Goal: Communication & Community: Answer question/provide support

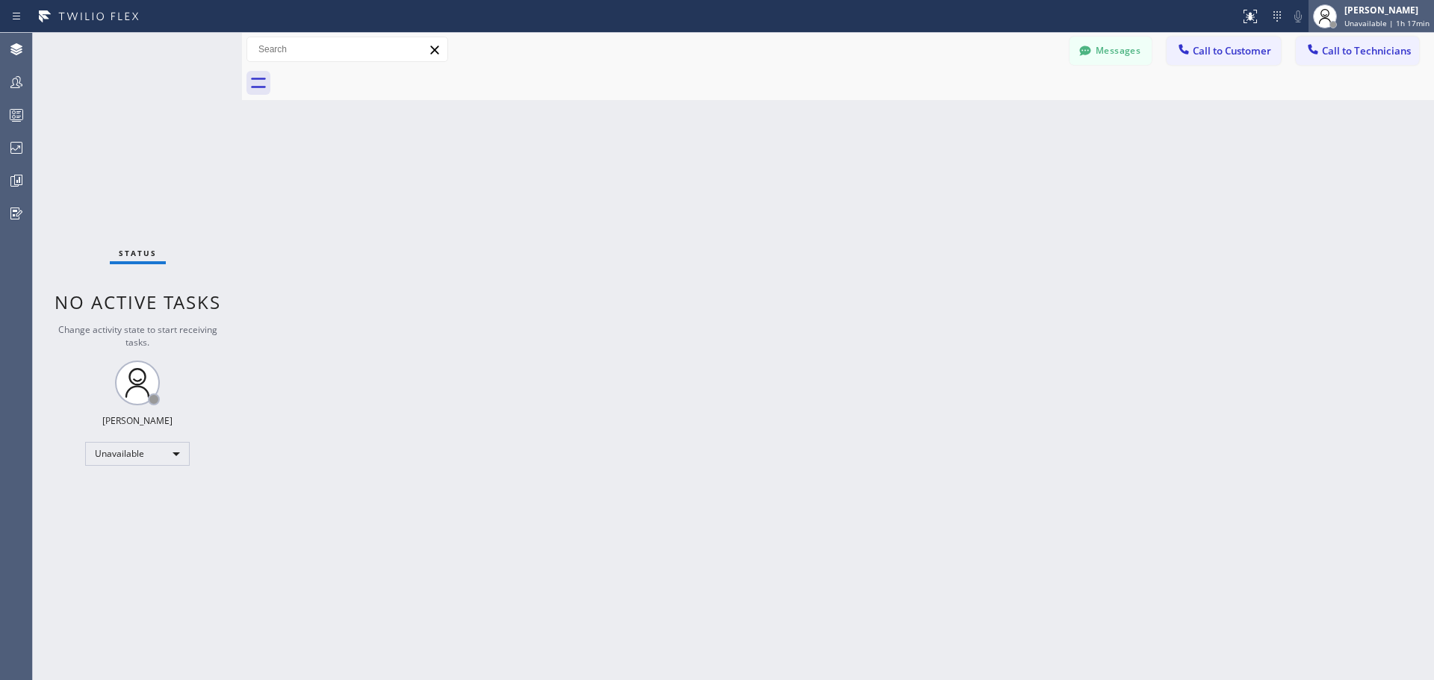
drag, startPoint x: 1371, startPoint y: 13, endPoint x: 1377, endPoint y: 28, distance: 16.1
click at [1372, 13] on div "[PERSON_NAME]" at bounding box center [1386, 10] width 85 height 13
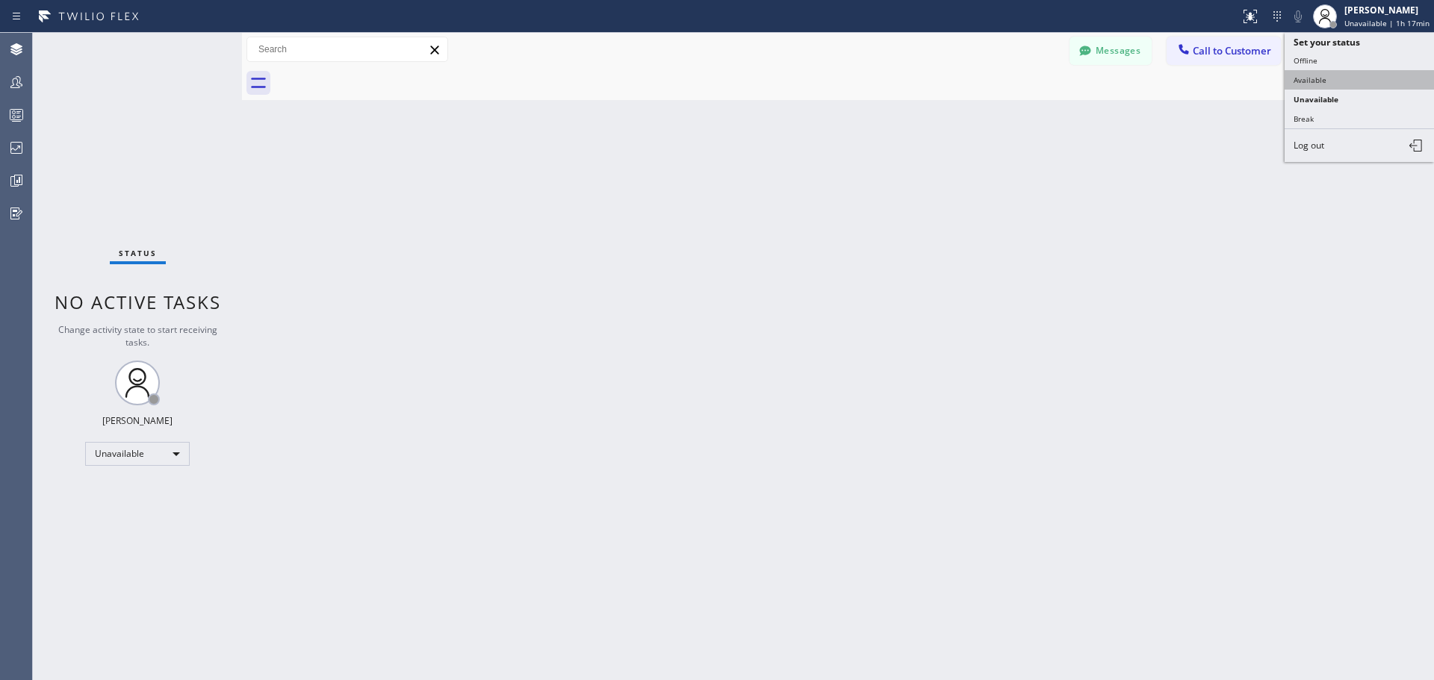
click at [1345, 77] on button "Available" at bounding box center [1358, 79] width 149 height 19
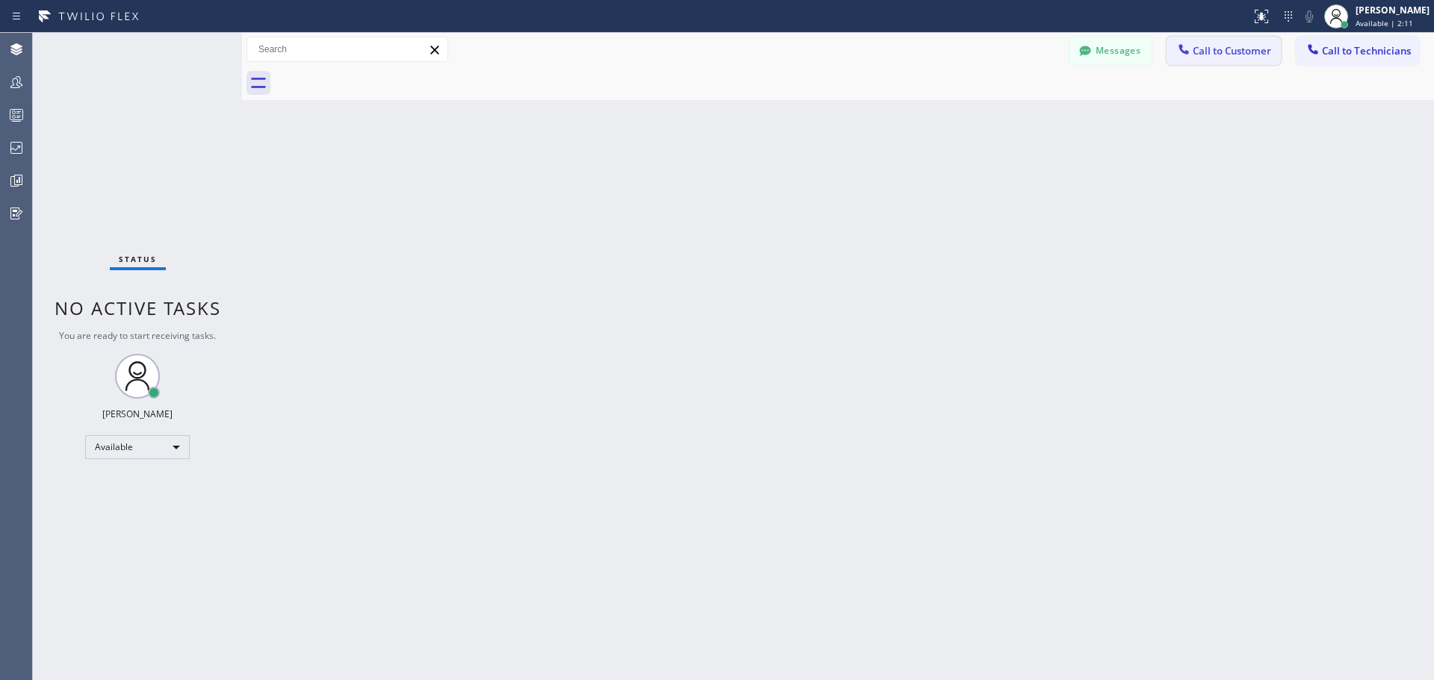
click at [1201, 56] on span "Call to Customer" at bounding box center [1231, 50] width 78 height 13
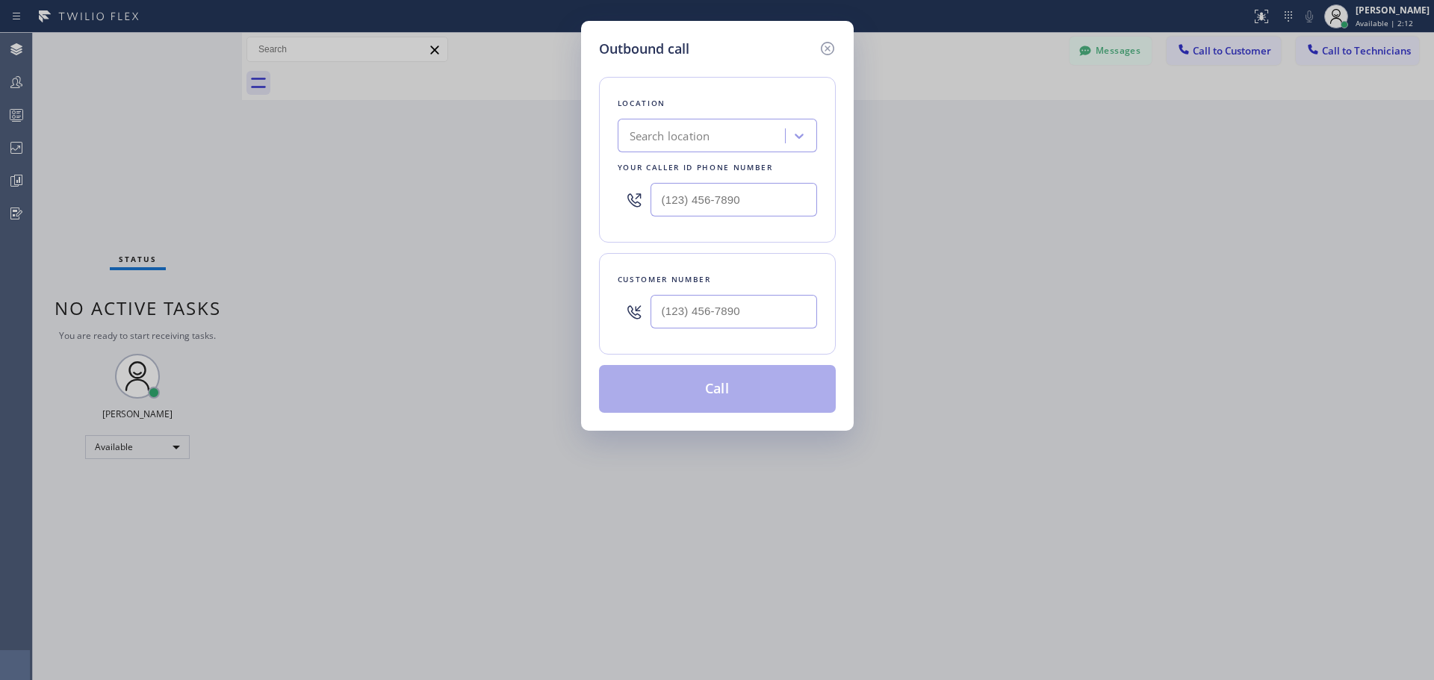
click at [673, 133] on div "Search location" at bounding box center [669, 136] width 81 height 17
type input "CSM"
click at [701, 164] on div "Home Alliance CSM" at bounding box center [716, 167] width 199 height 27
type input "[PHONE_NUMBER]"
click at [696, 305] on input "(___) ___-____" at bounding box center [733, 312] width 166 height 34
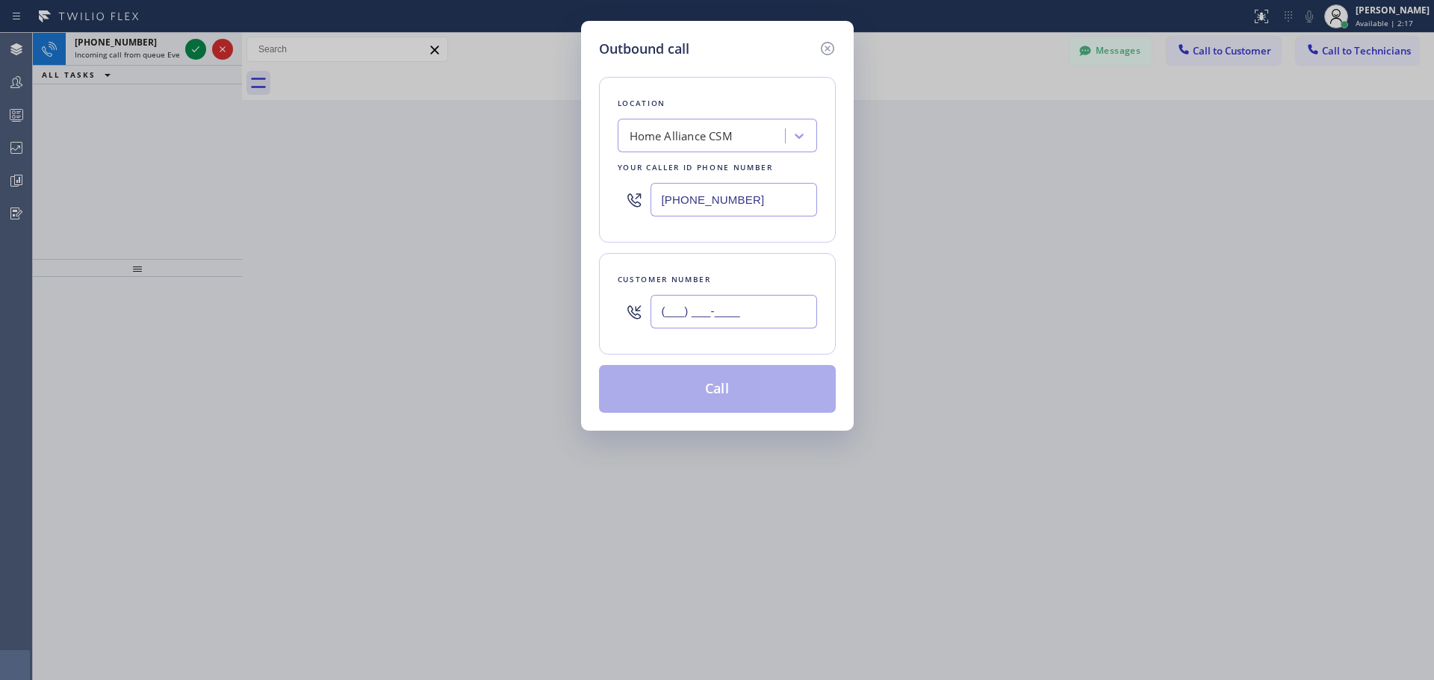
paste input "408) 203-6253"
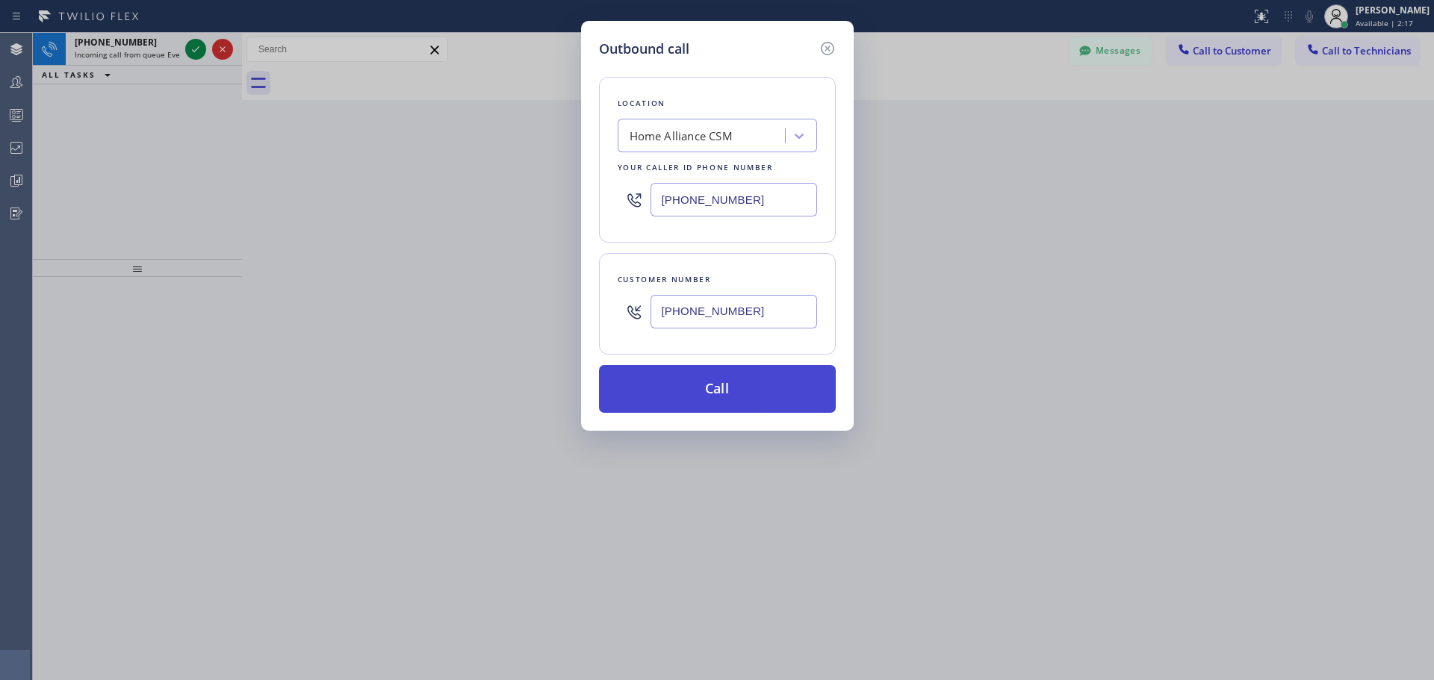
type input "[PHONE_NUMBER]"
click at [697, 380] on button "Call" at bounding box center [717, 389] width 237 height 48
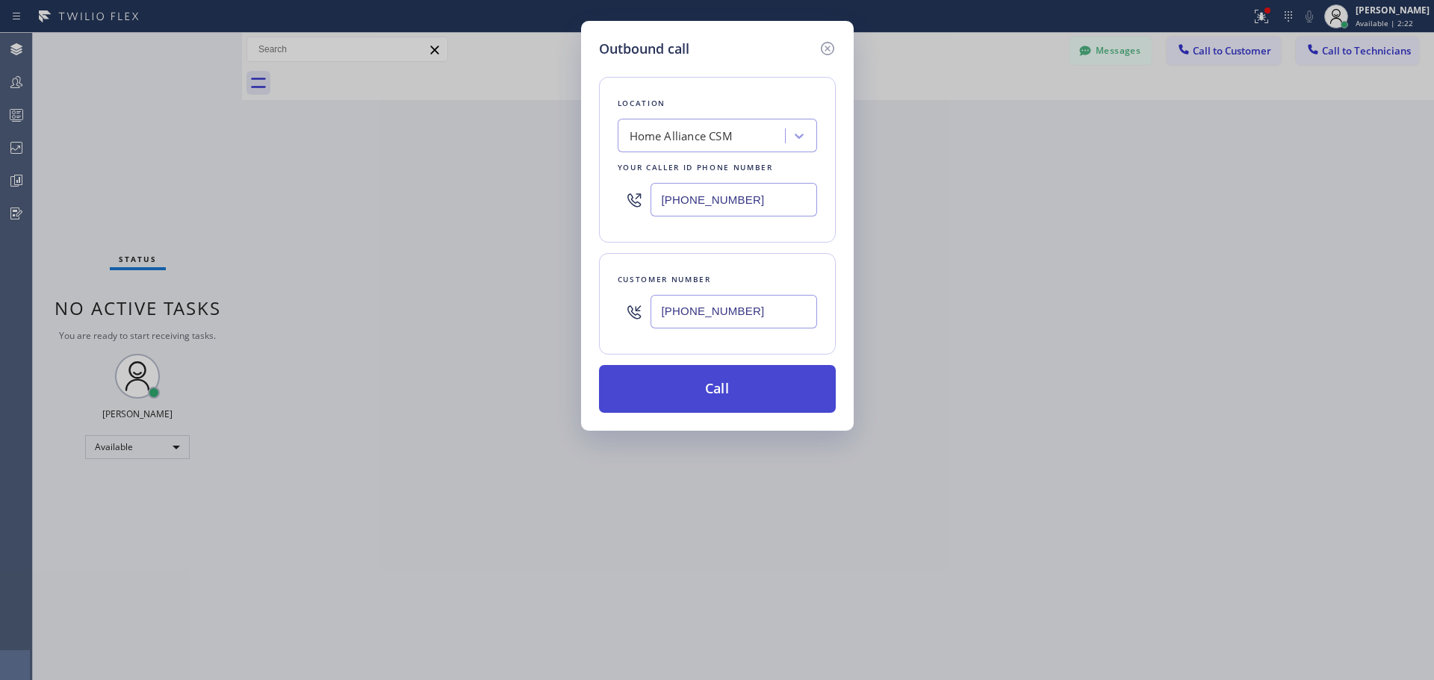
click at [732, 382] on button "Call" at bounding box center [717, 389] width 237 height 48
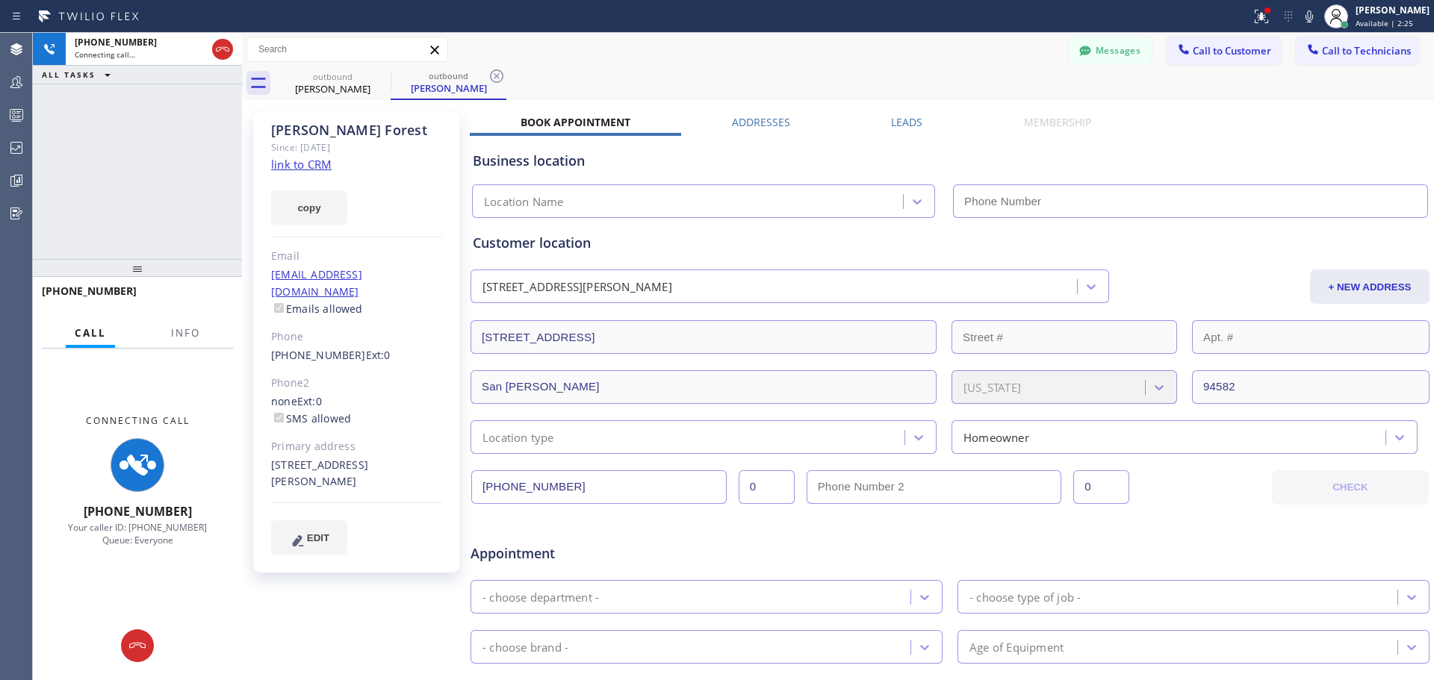
type input "[PHONE_NUMBER]"
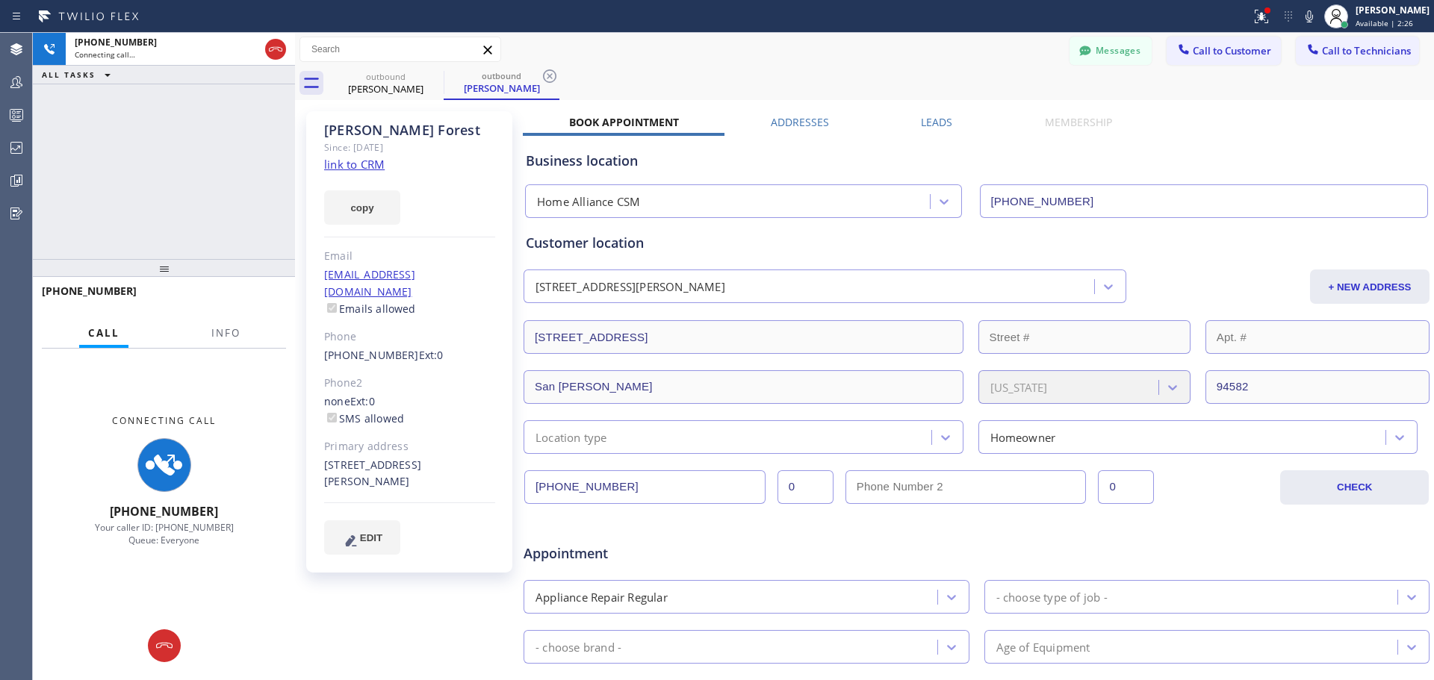
drag, startPoint x: 270, startPoint y: 49, endPoint x: 295, endPoint y: 49, distance: 24.6
click at [295, 49] on div at bounding box center [295, 356] width 0 height 647
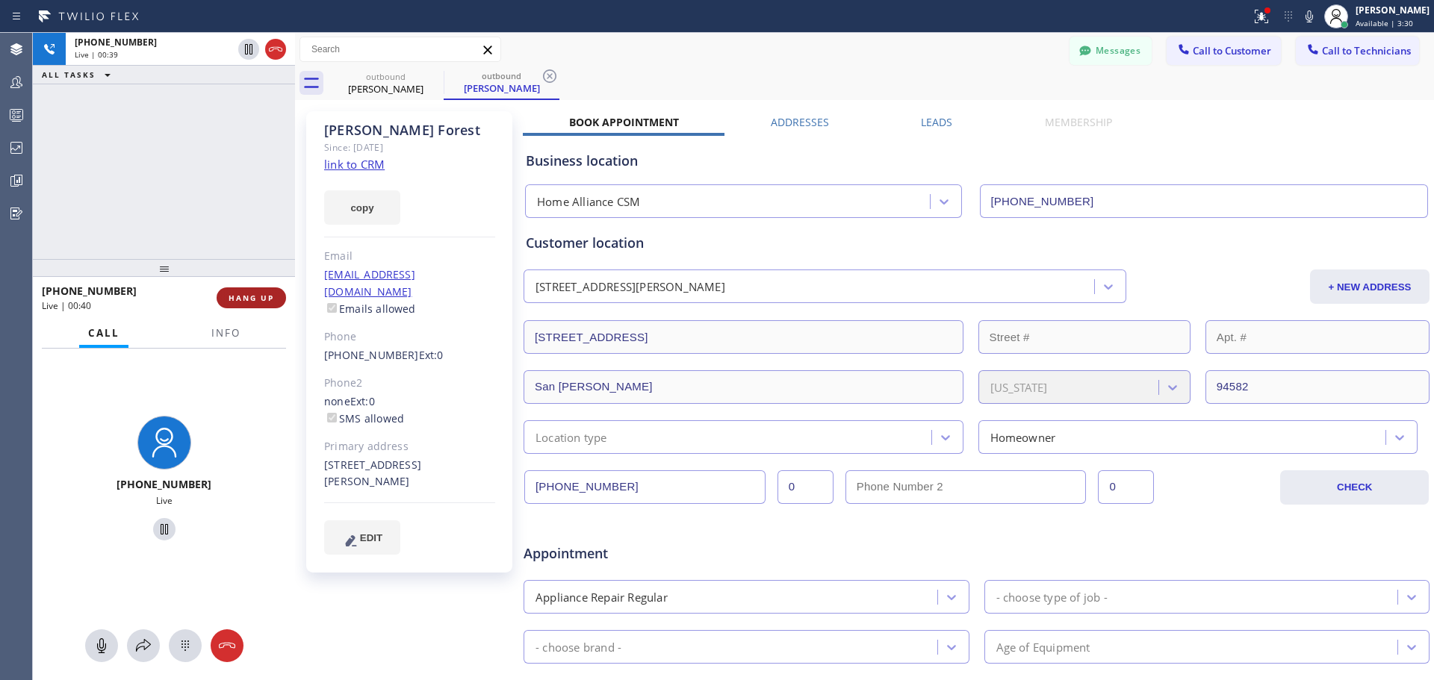
click at [250, 301] on span "HANG UP" at bounding box center [251, 298] width 46 height 10
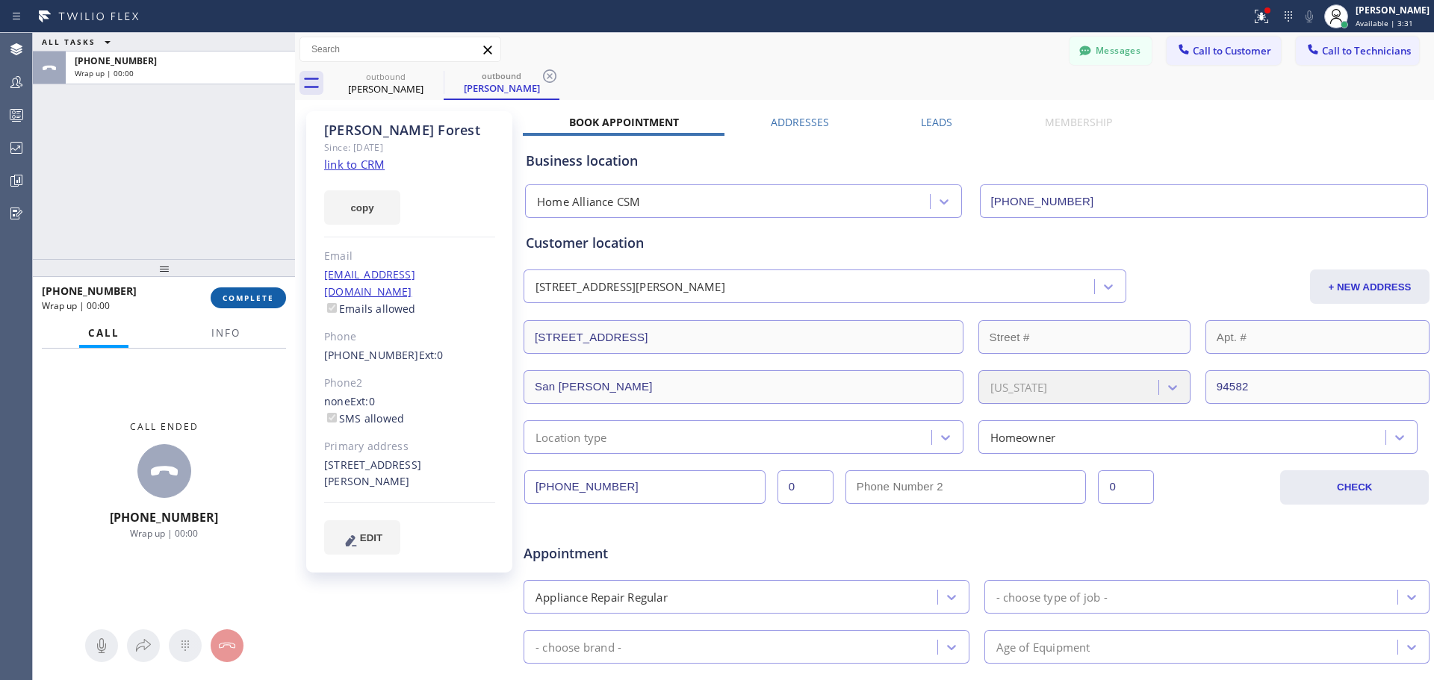
click at [264, 303] on span "COMPLETE" at bounding box center [248, 298] width 52 height 10
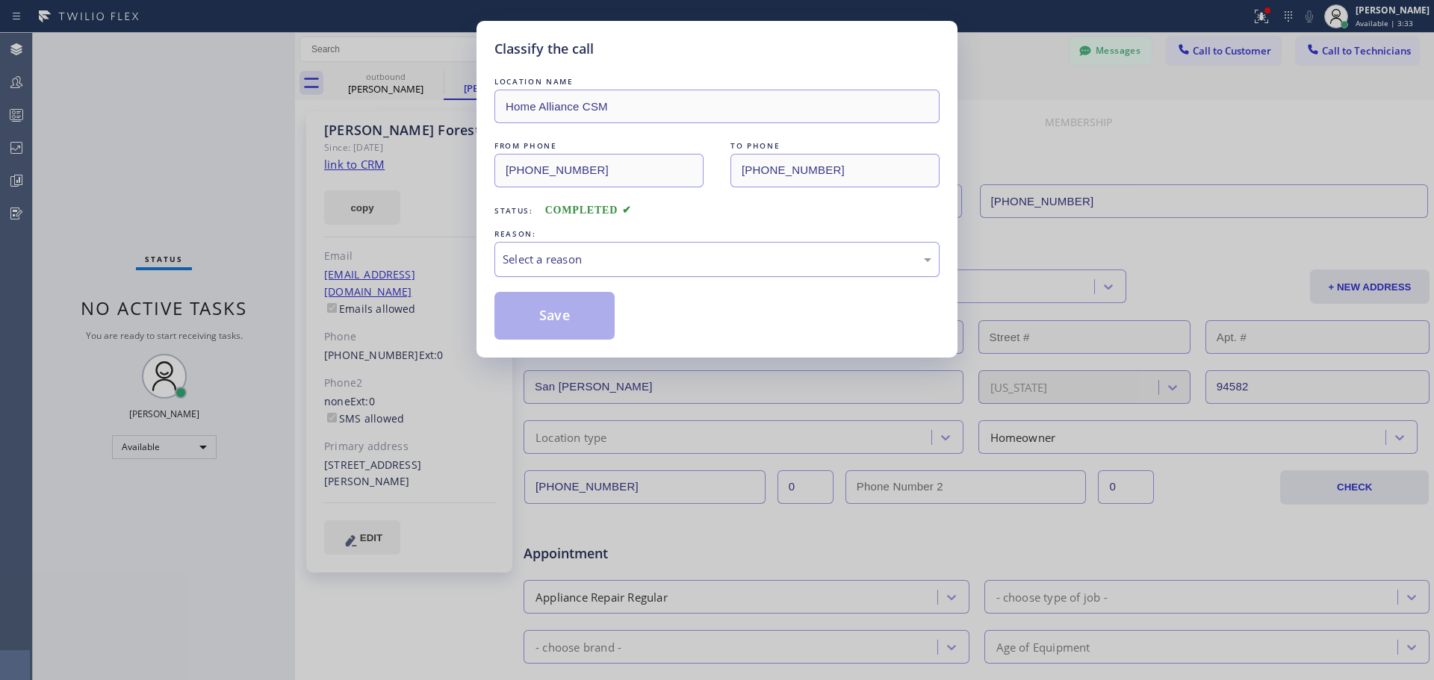
click at [773, 276] on div "Select a reason" at bounding box center [716, 259] width 445 height 35
click at [528, 330] on button "Save" at bounding box center [554, 316] width 120 height 48
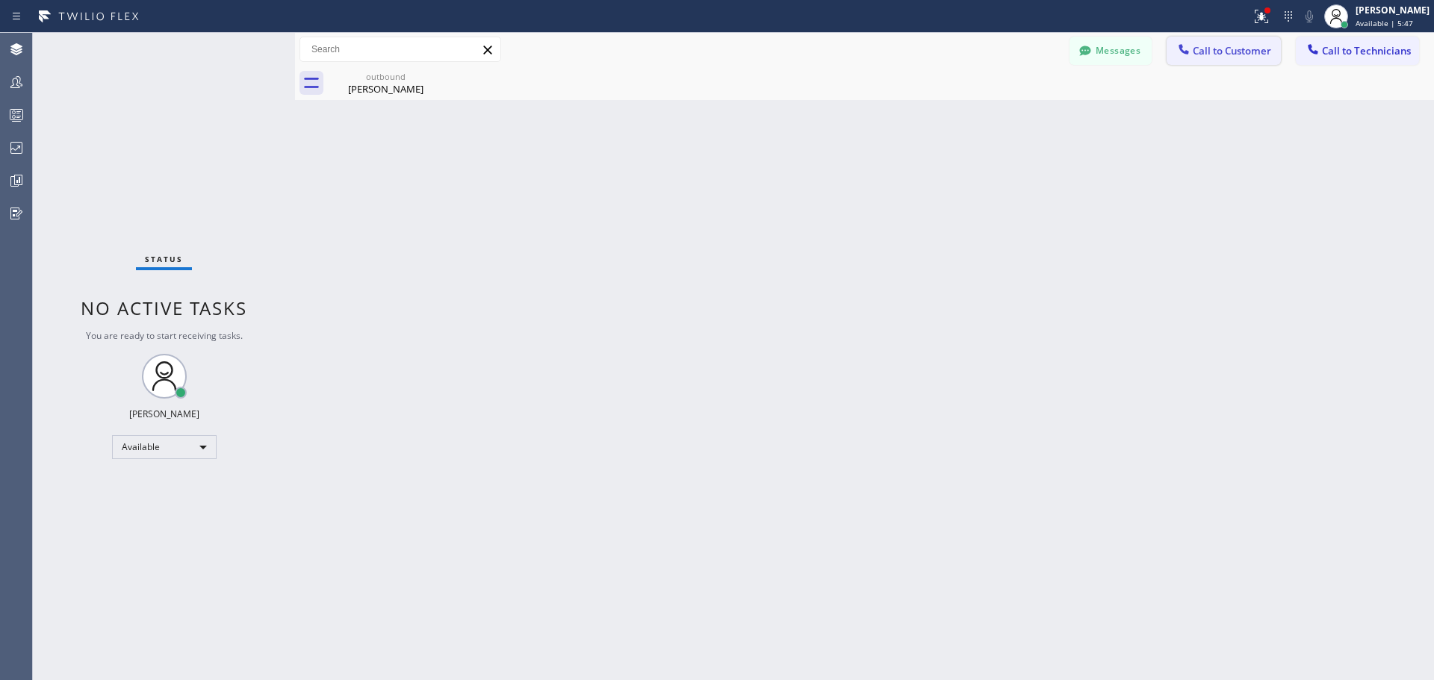
click at [1235, 60] on button "Call to Customer" at bounding box center [1223, 51] width 114 height 28
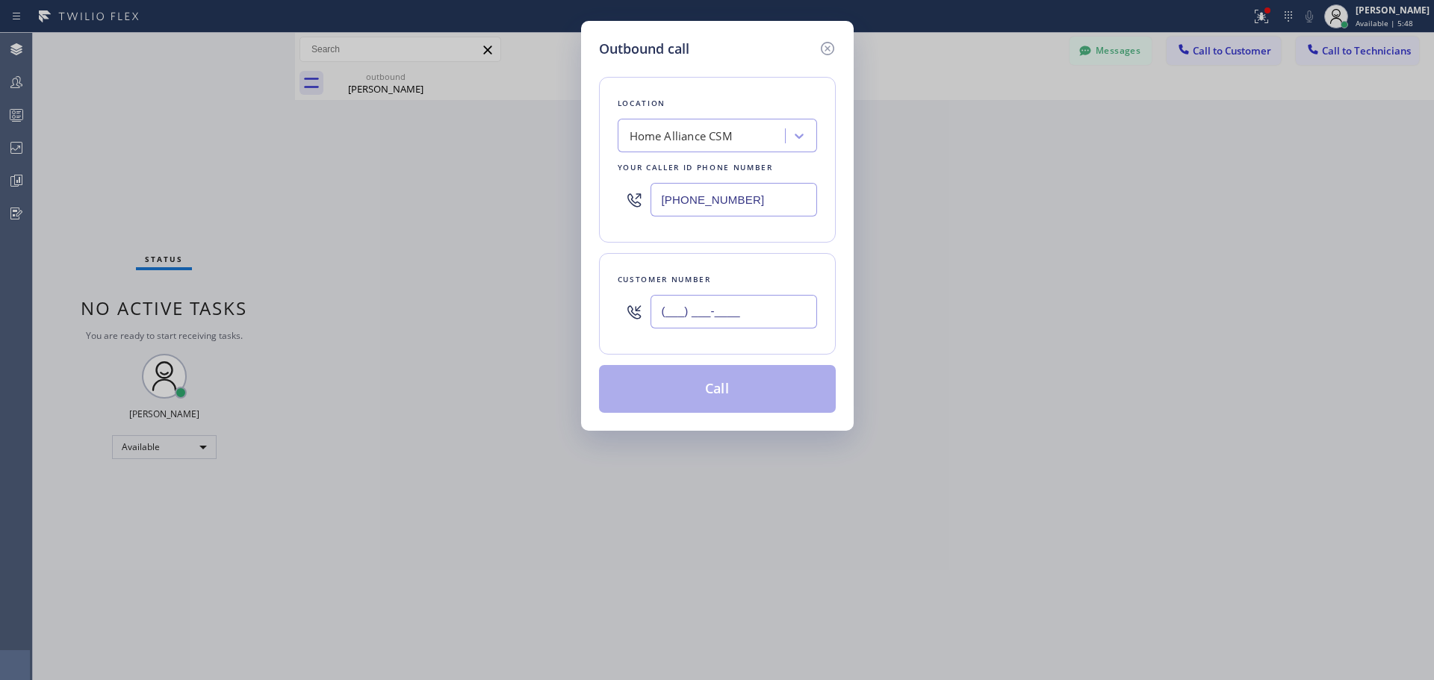
click at [712, 305] on input "(___) ___-____" at bounding box center [733, 312] width 166 height 34
paste input "917) 575-1844"
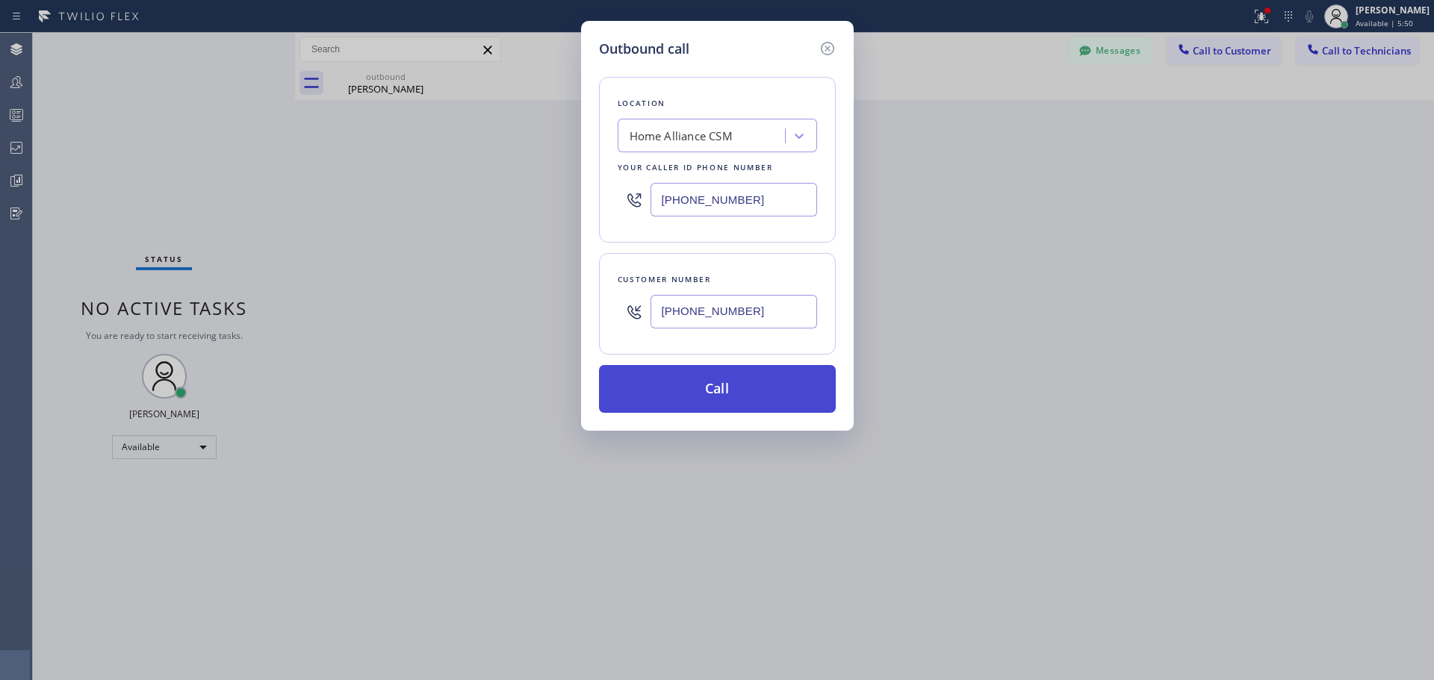
type input "[PHONE_NUMBER]"
click at [706, 399] on button "Call" at bounding box center [717, 389] width 237 height 48
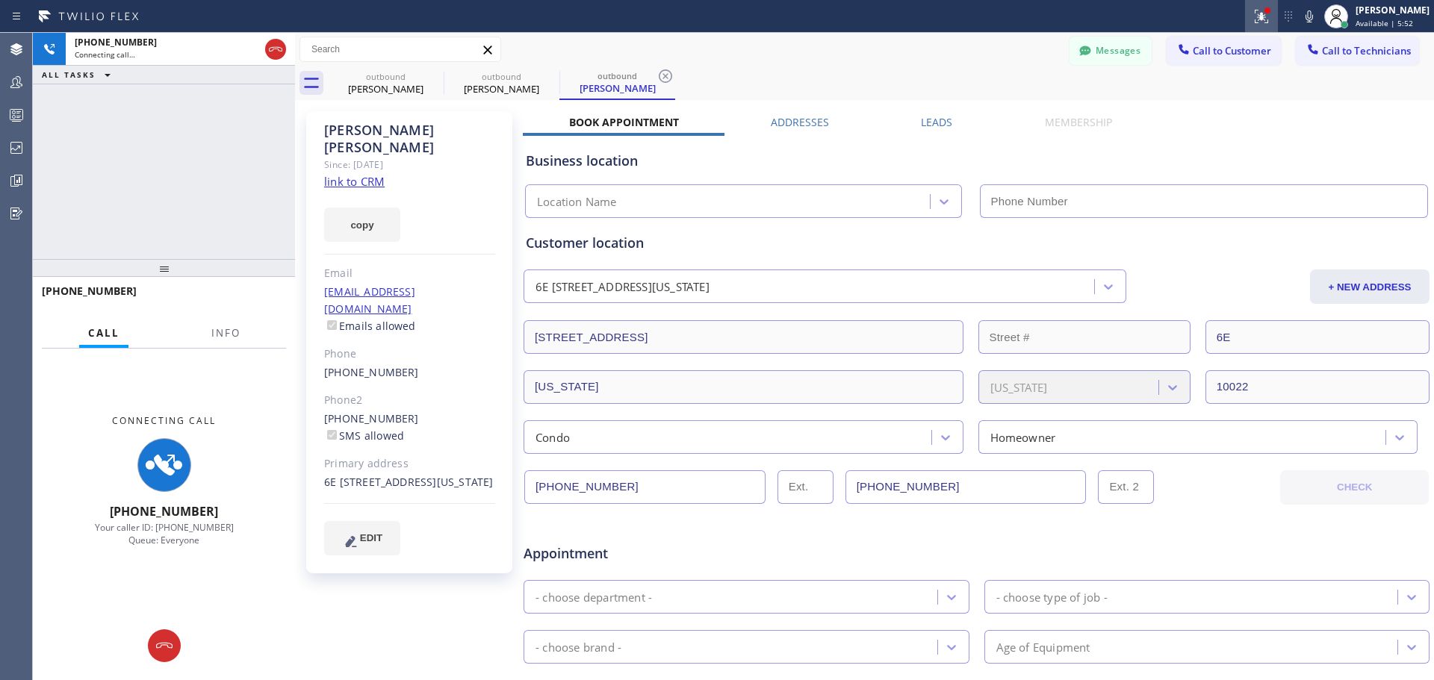
click at [1266, 16] on icon at bounding box center [1261, 16] width 18 height 18
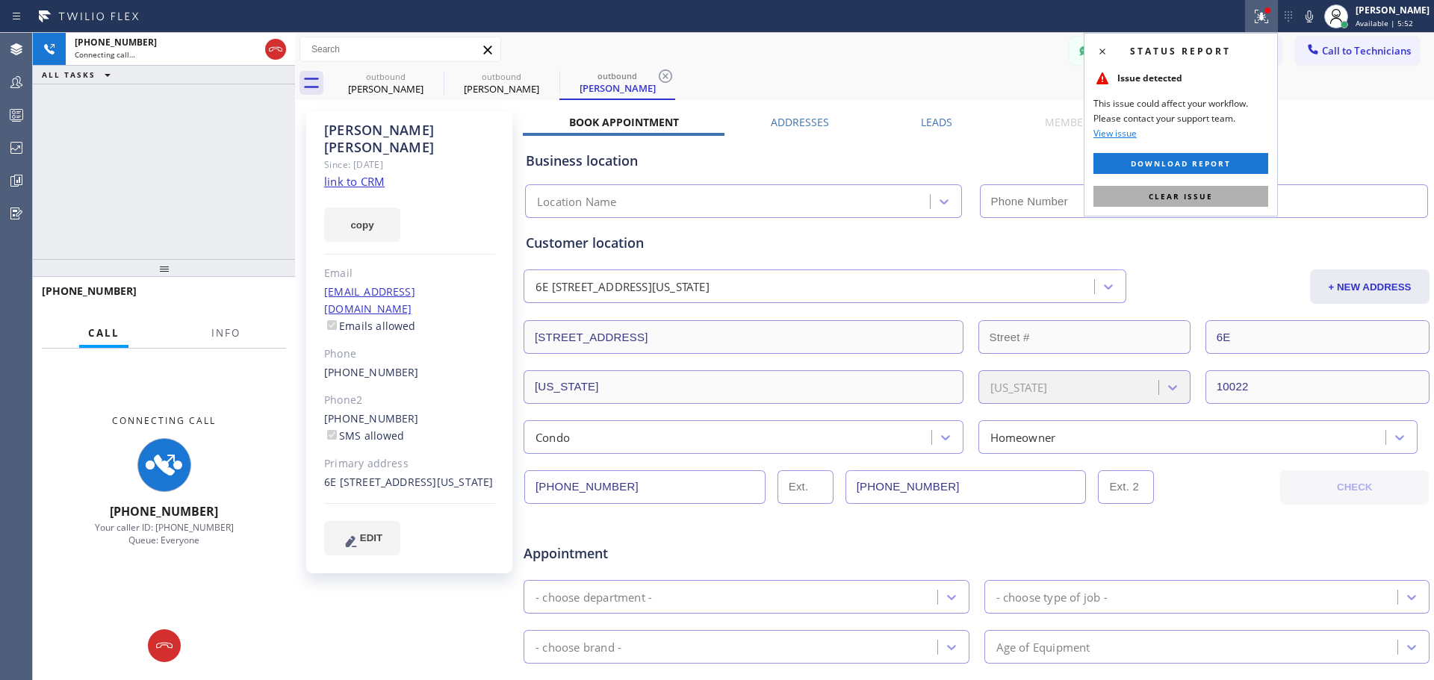
type input "[PHONE_NUMBER]"
drag, startPoint x: 1214, startPoint y: 194, endPoint x: 1041, endPoint y: 145, distance: 180.1
click at [1215, 194] on button "Clear issue" at bounding box center [1180, 196] width 175 height 21
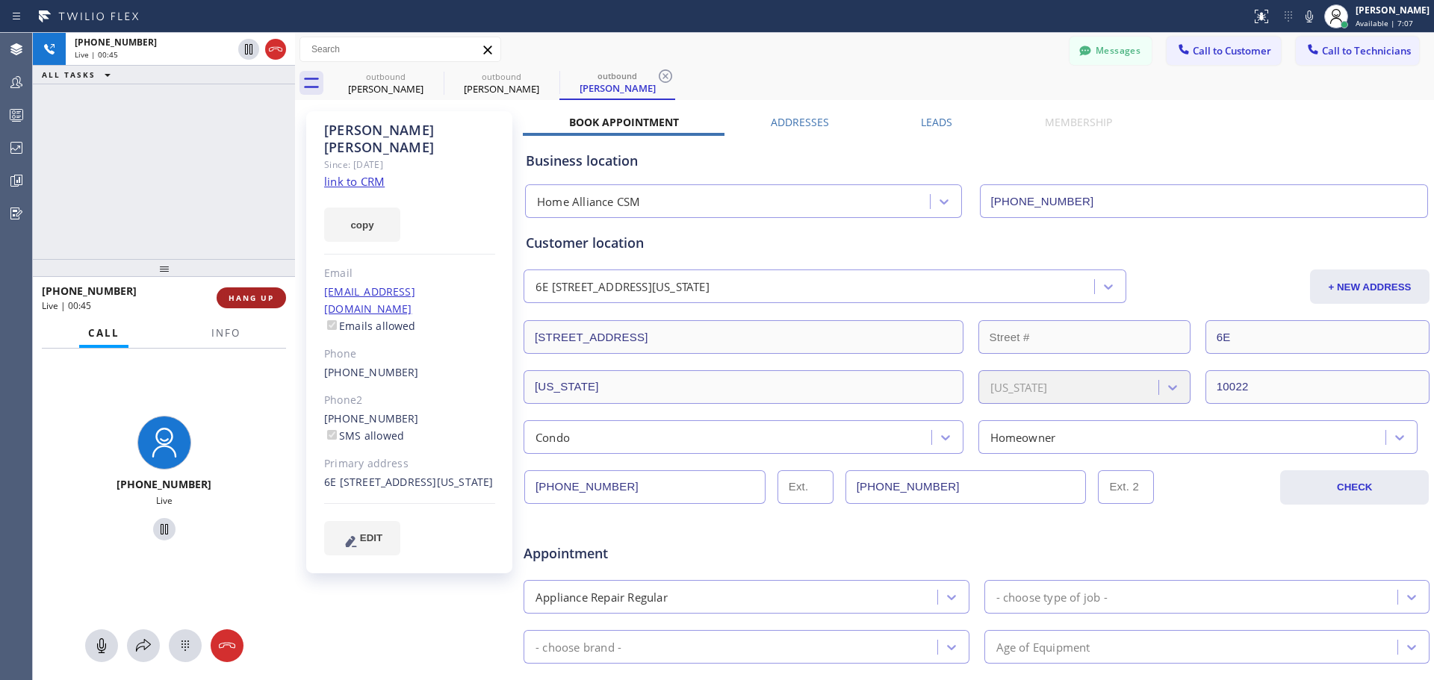
click at [237, 304] on button "HANG UP" at bounding box center [251, 297] width 69 height 21
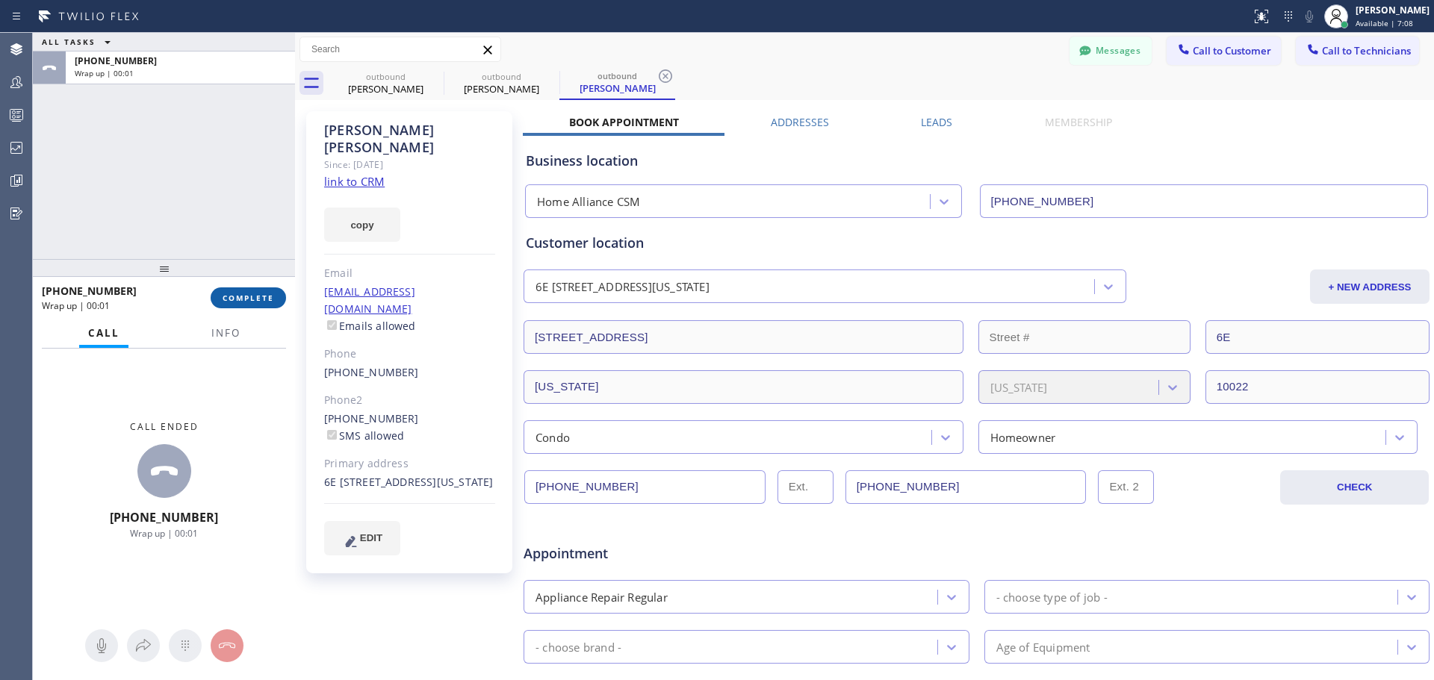
click at [260, 303] on span "COMPLETE" at bounding box center [248, 298] width 52 height 10
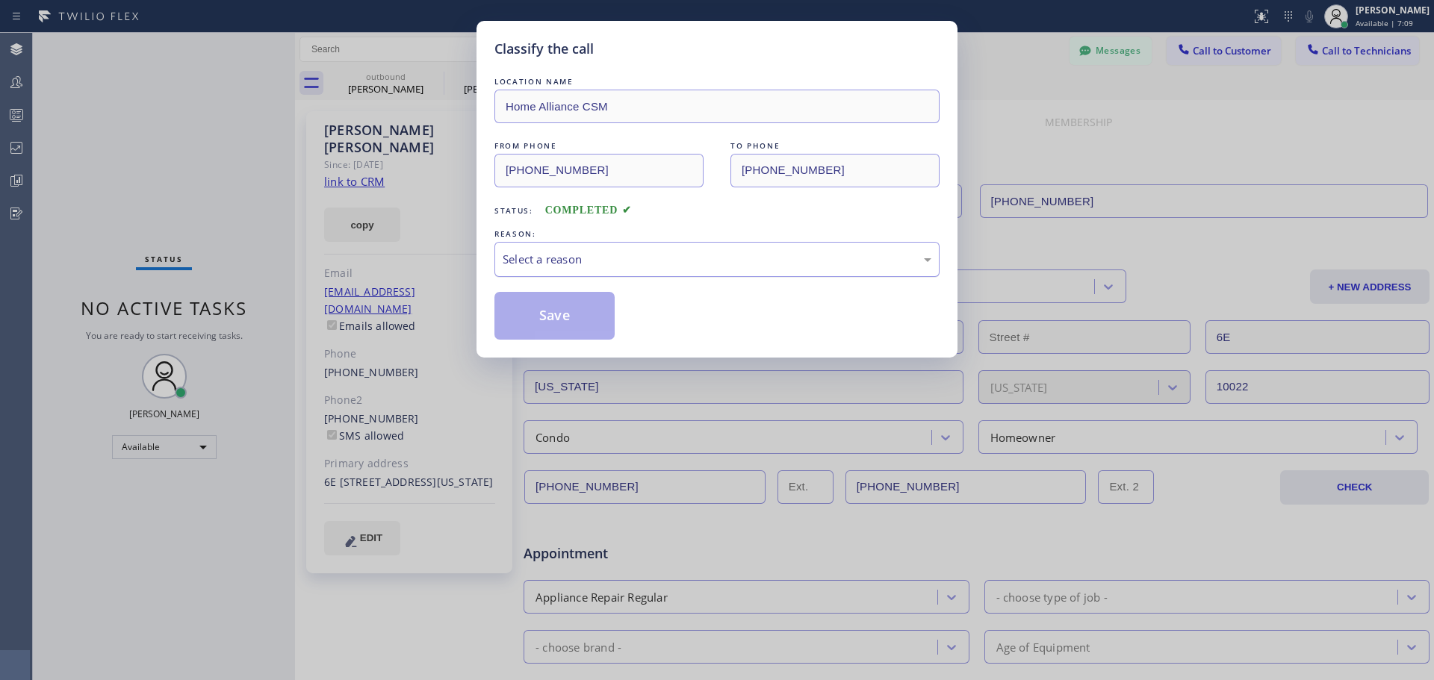
click at [699, 273] on div "Select a reason" at bounding box center [716, 259] width 445 height 35
click at [555, 313] on button "Save" at bounding box center [554, 316] width 120 height 48
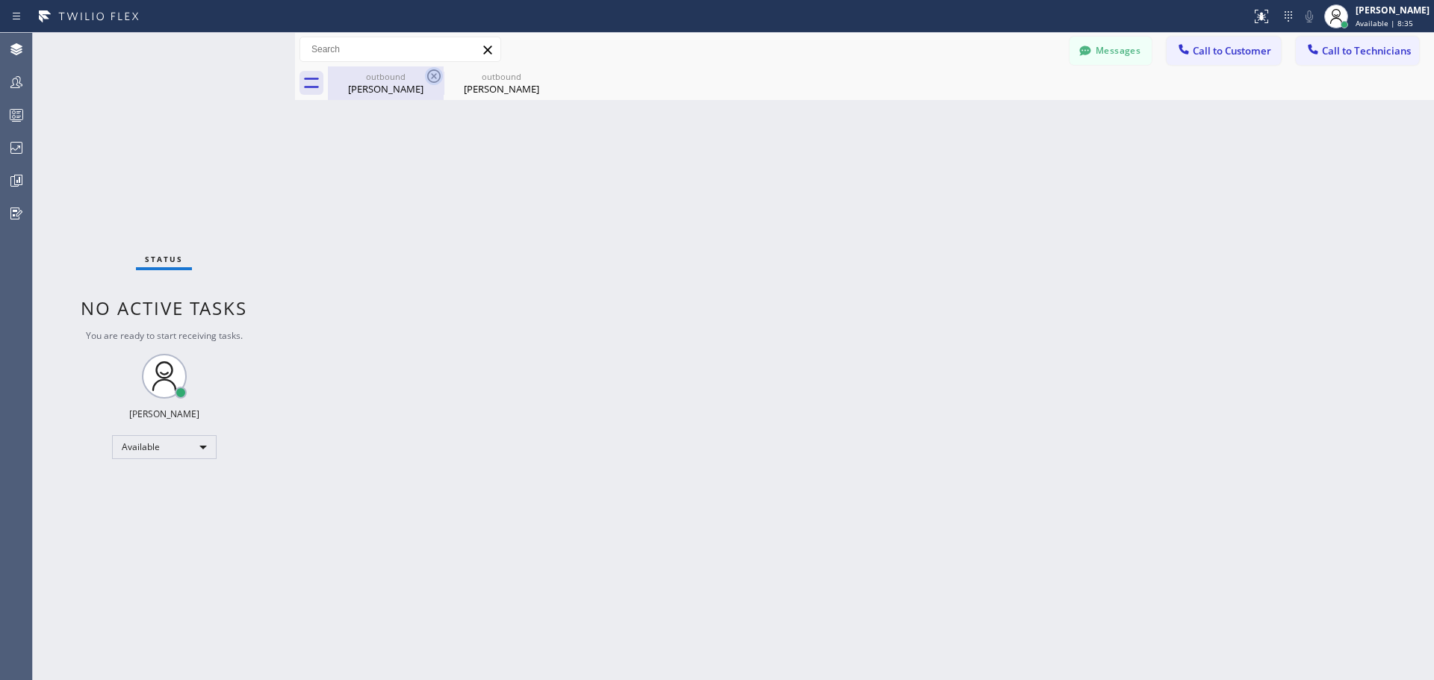
click at [429, 75] on icon at bounding box center [434, 76] width 18 height 18
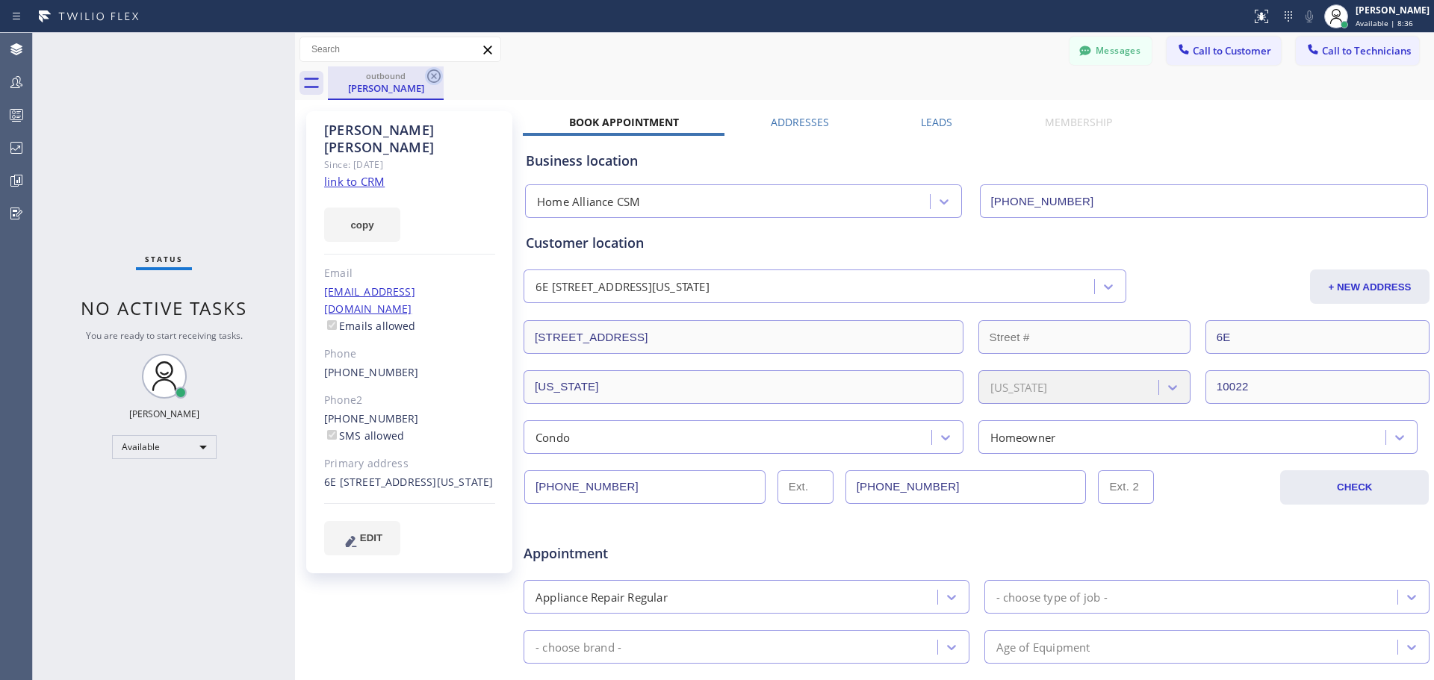
click at [434, 76] on icon at bounding box center [433, 75] width 13 height 13
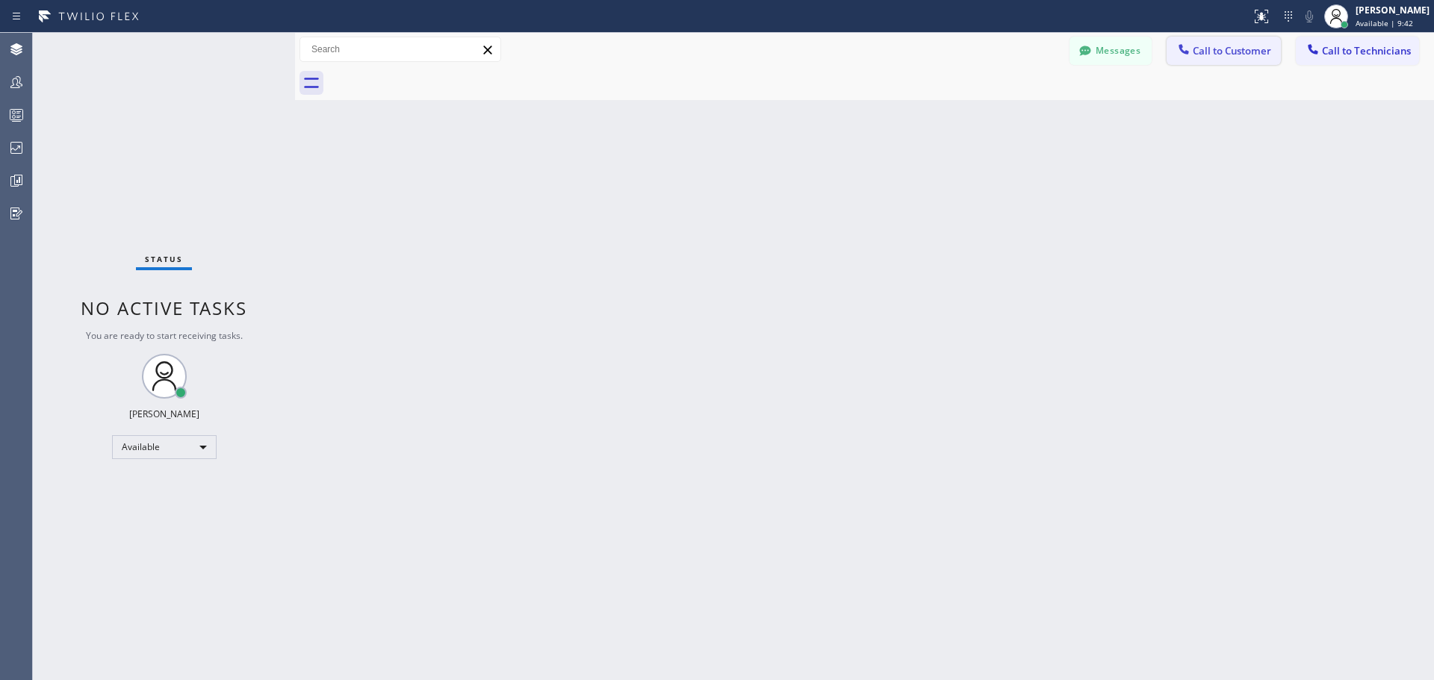
click at [1207, 47] on span "Call to Customer" at bounding box center [1231, 50] width 78 height 13
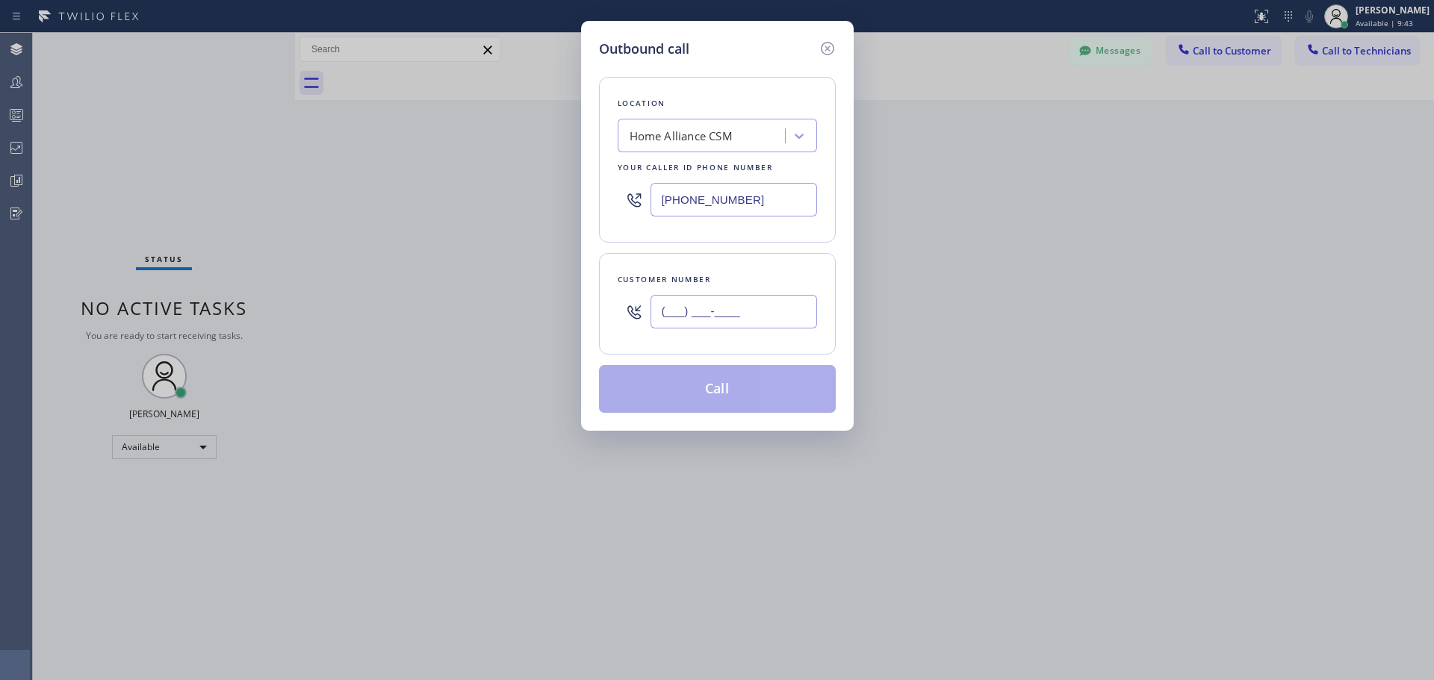
click at [750, 304] on input "(___) ___-____" at bounding box center [733, 312] width 166 height 34
paste input "708) 705-4001"
type input "[PHONE_NUMBER]"
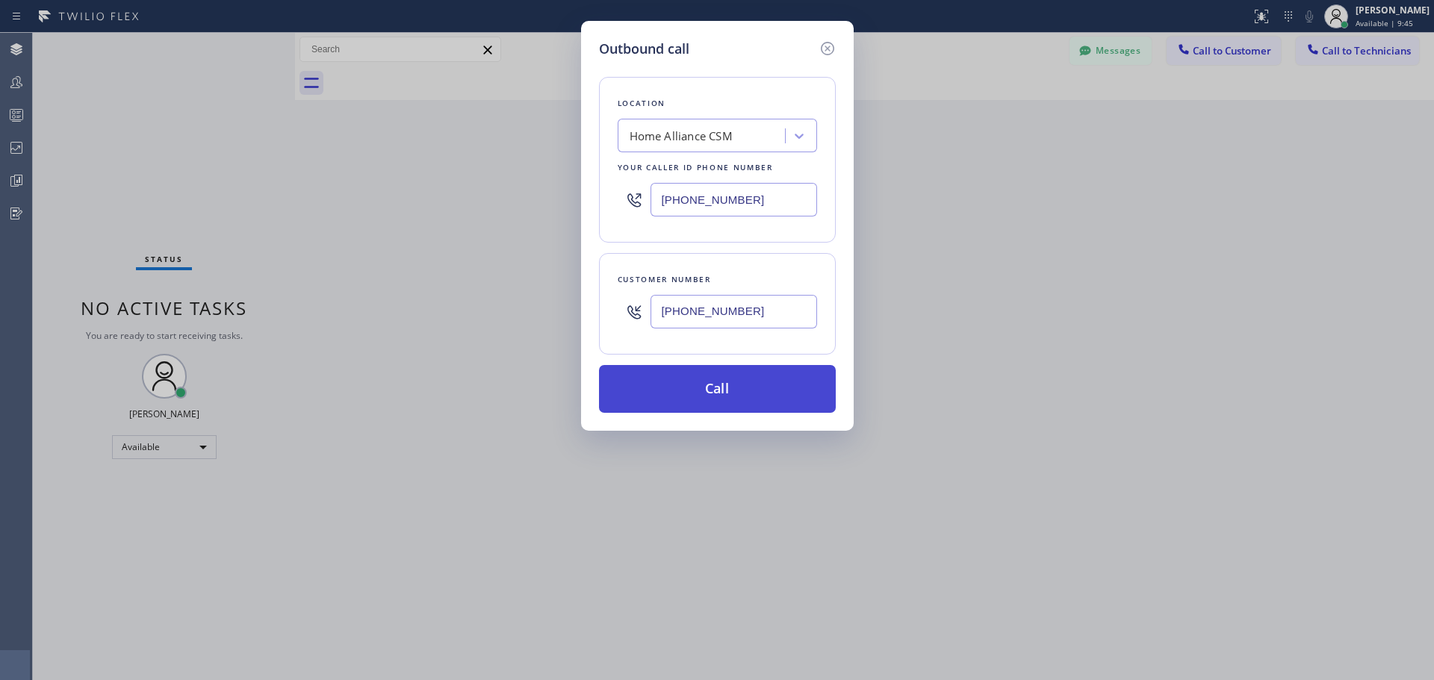
click at [696, 391] on button "Call" at bounding box center [717, 389] width 237 height 48
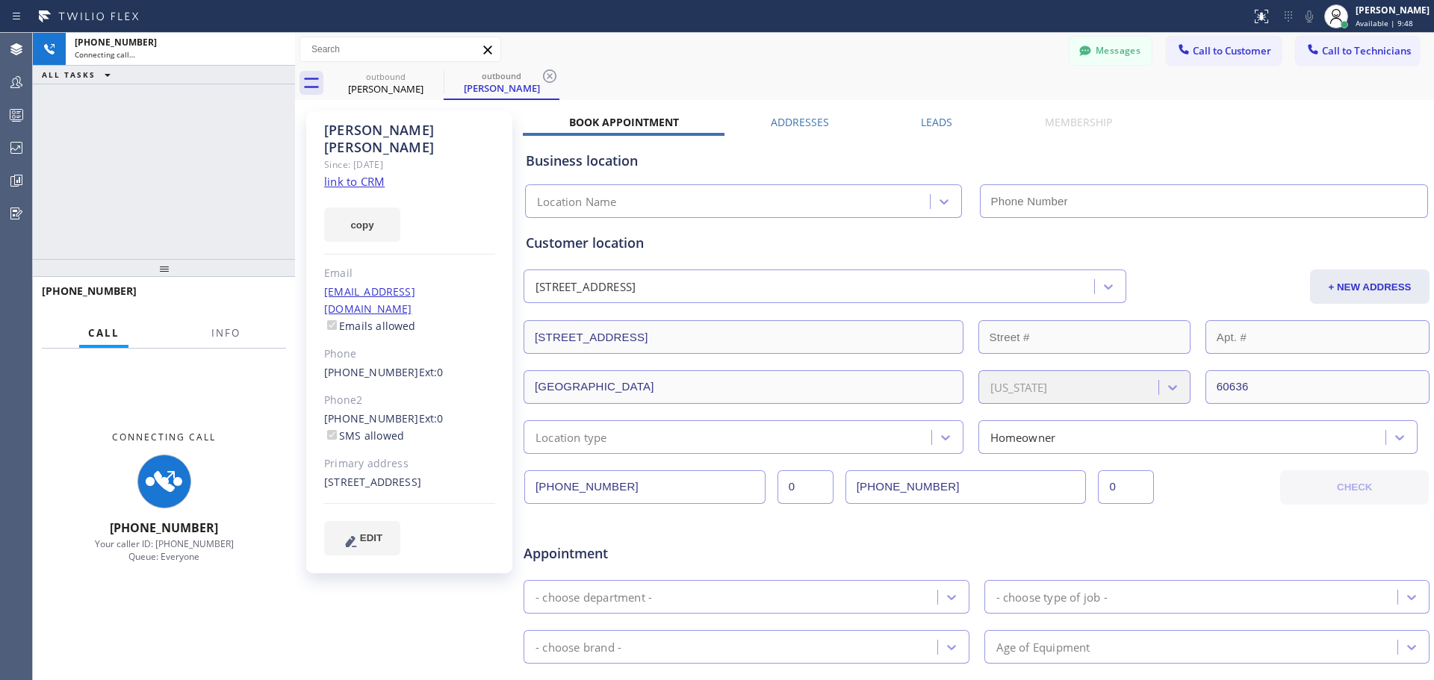
type input "[PHONE_NUMBER]"
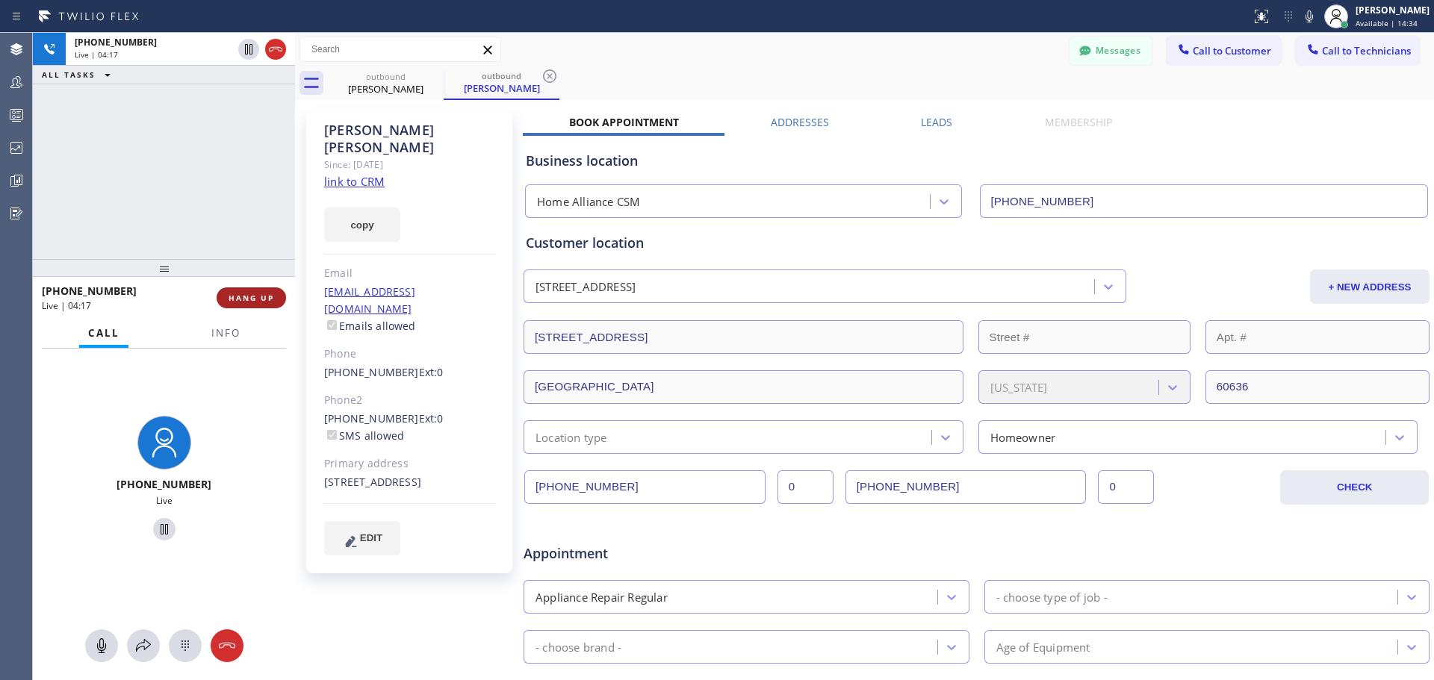
click at [240, 295] on span "HANG UP" at bounding box center [251, 298] width 46 height 10
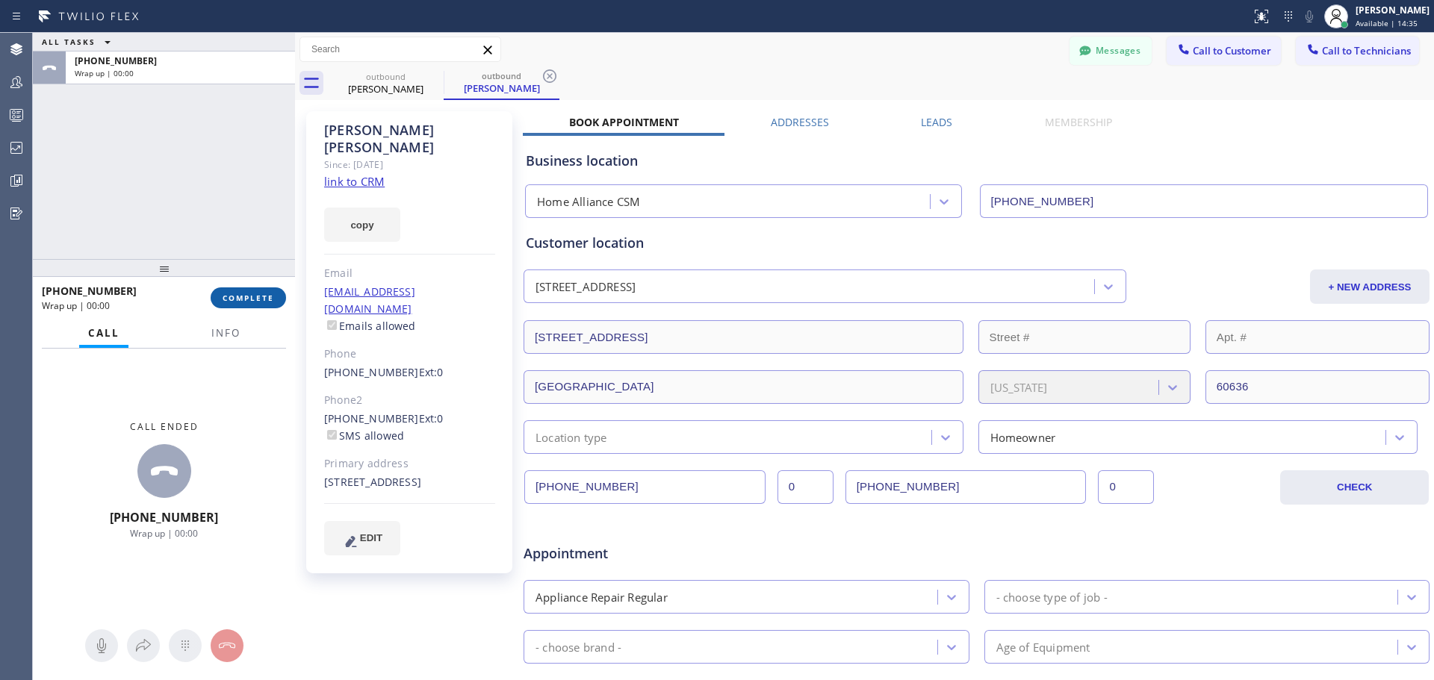
click at [242, 299] on span "COMPLETE" at bounding box center [248, 298] width 52 height 10
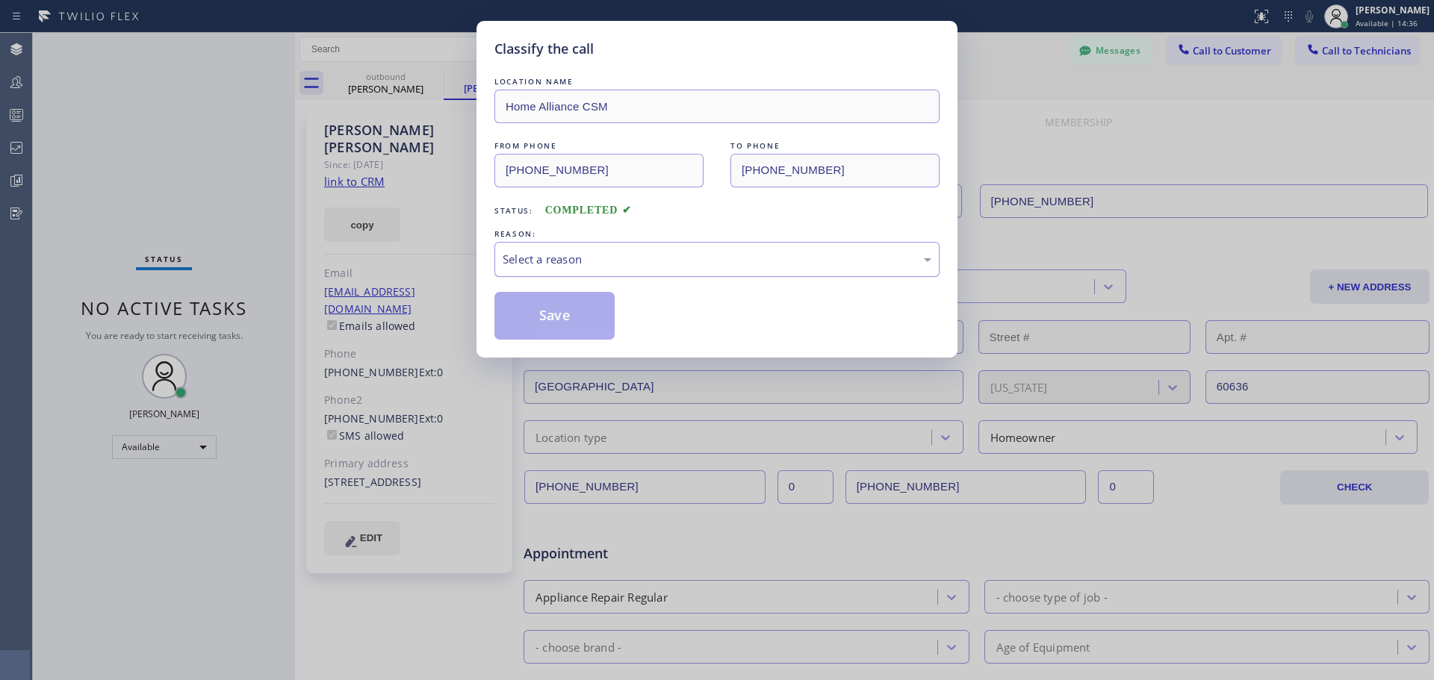
click at [646, 275] on div "Select a reason" at bounding box center [716, 259] width 445 height 35
click at [552, 324] on button "Save" at bounding box center [554, 316] width 120 height 48
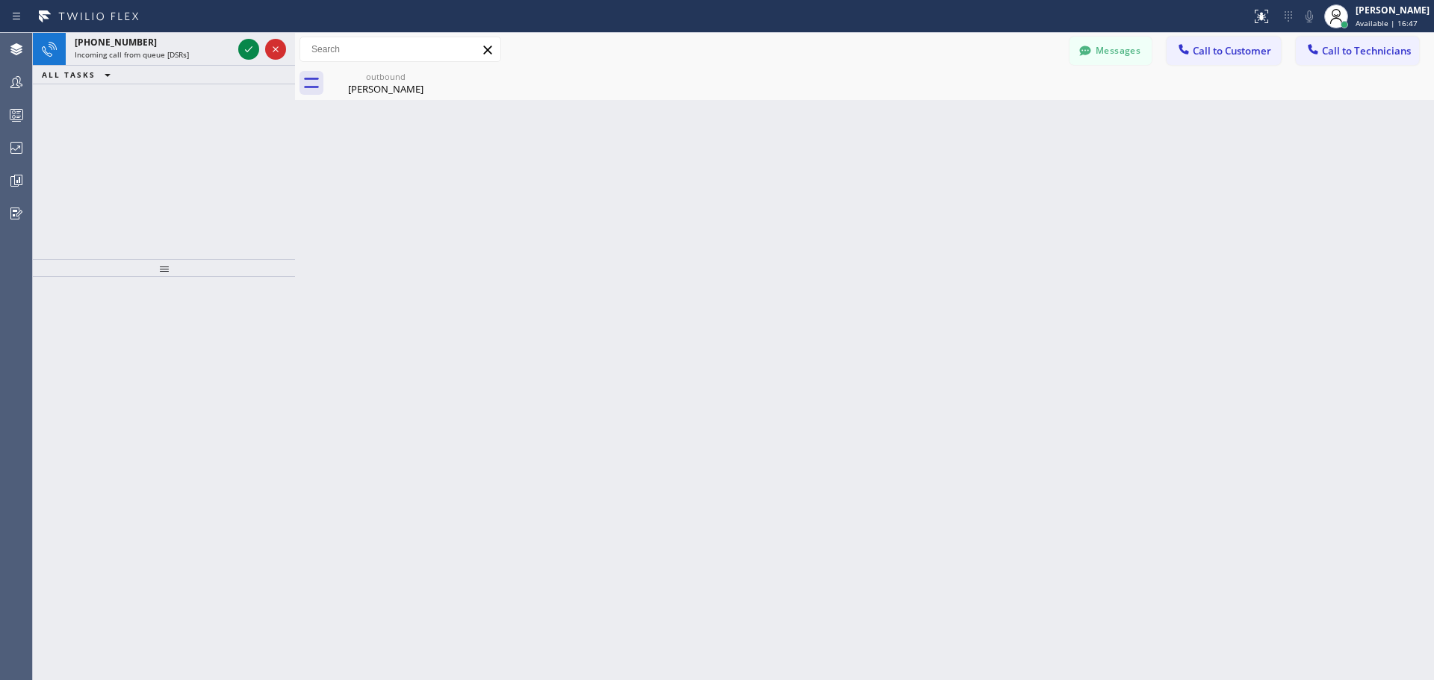
drag, startPoint x: 248, startPoint y: 47, endPoint x: 566, endPoint y: 399, distance: 474.2
click at [248, 47] on icon at bounding box center [249, 49] width 18 height 18
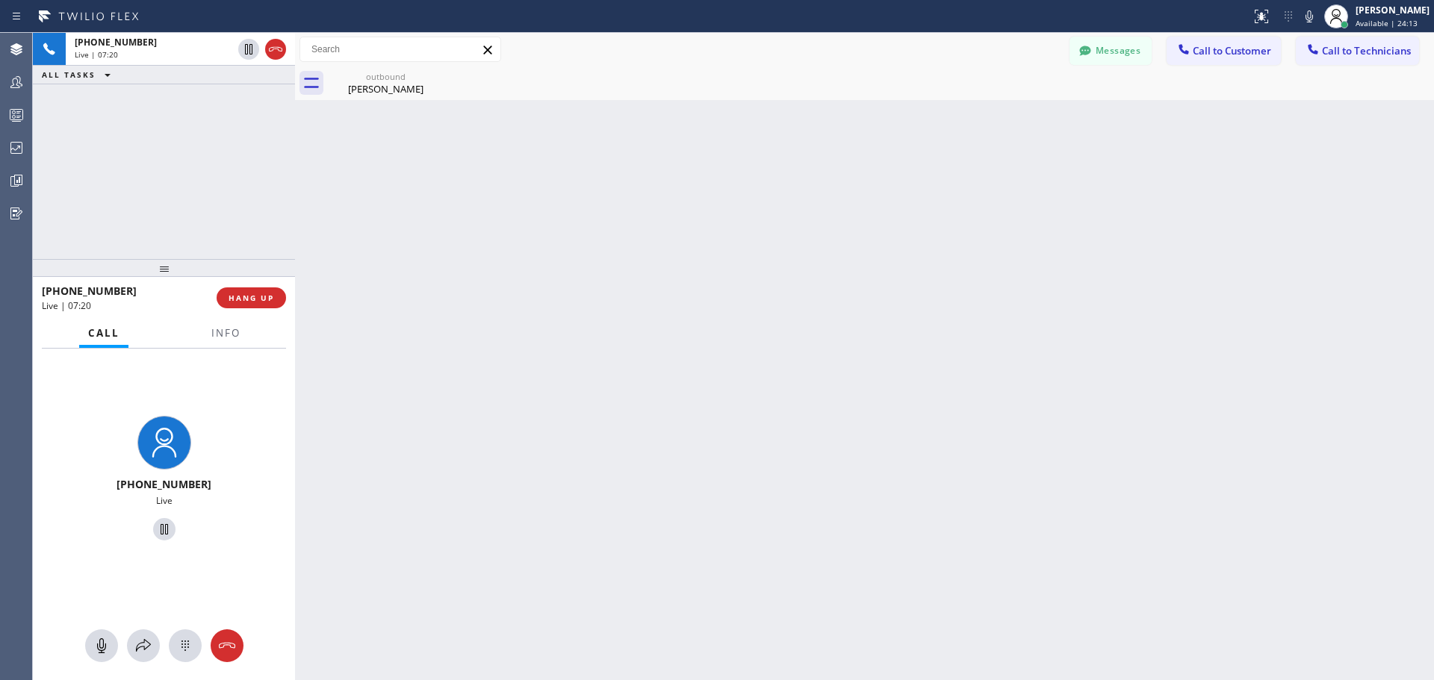
click at [264, 303] on span "HANG UP" at bounding box center [251, 298] width 46 height 10
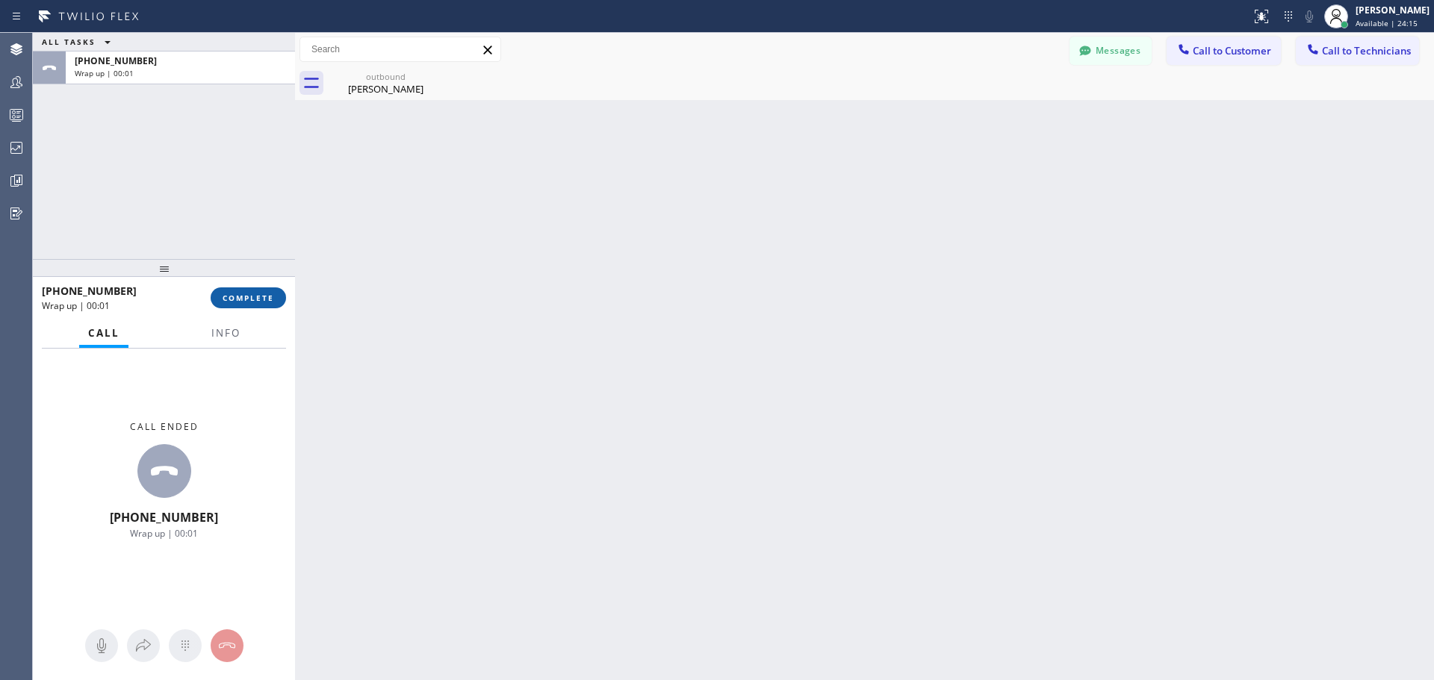
click at [267, 297] on span "COMPLETE" at bounding box center [248, 298] width 52 height 10
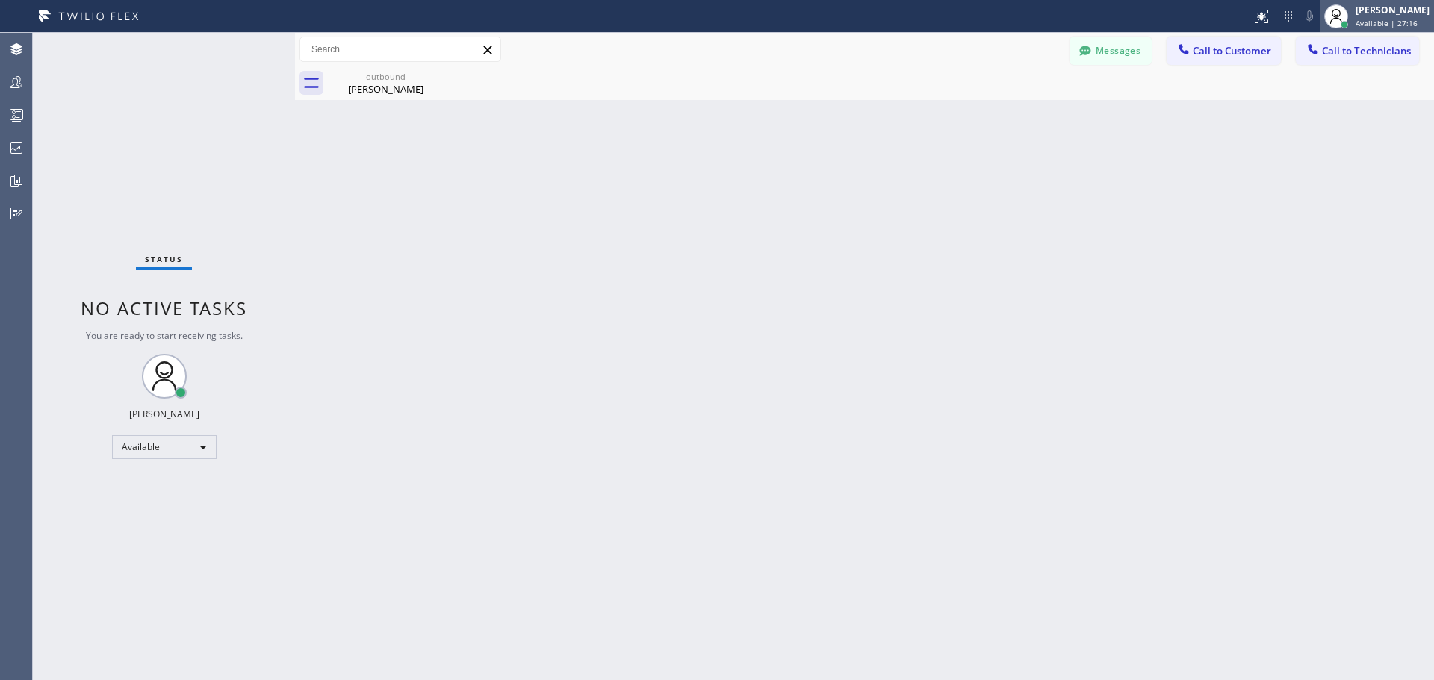
click at [1367, 18] on span "Available | 27:16" at bounding box center [1386, 23] width 62 height 10
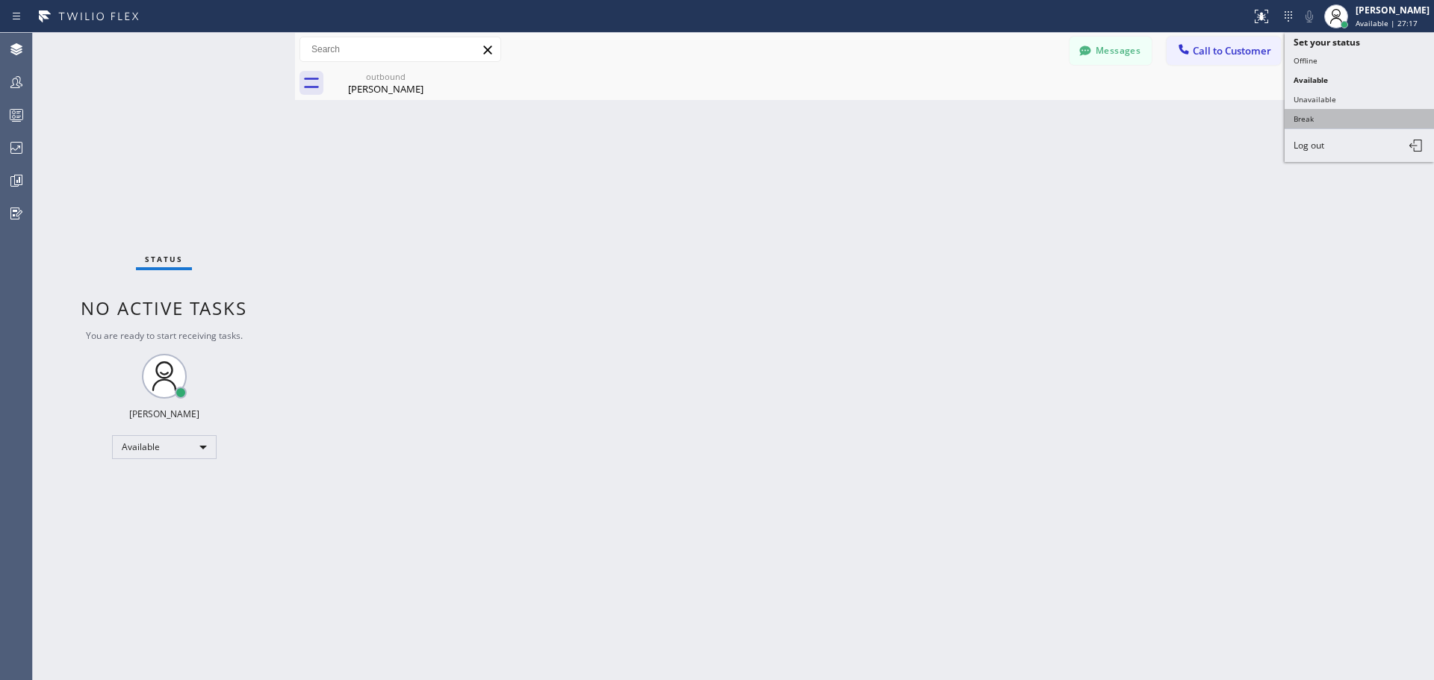
click at [1348, 115] on button "Break" at bounding box center [1358, 118] width 149 height 19
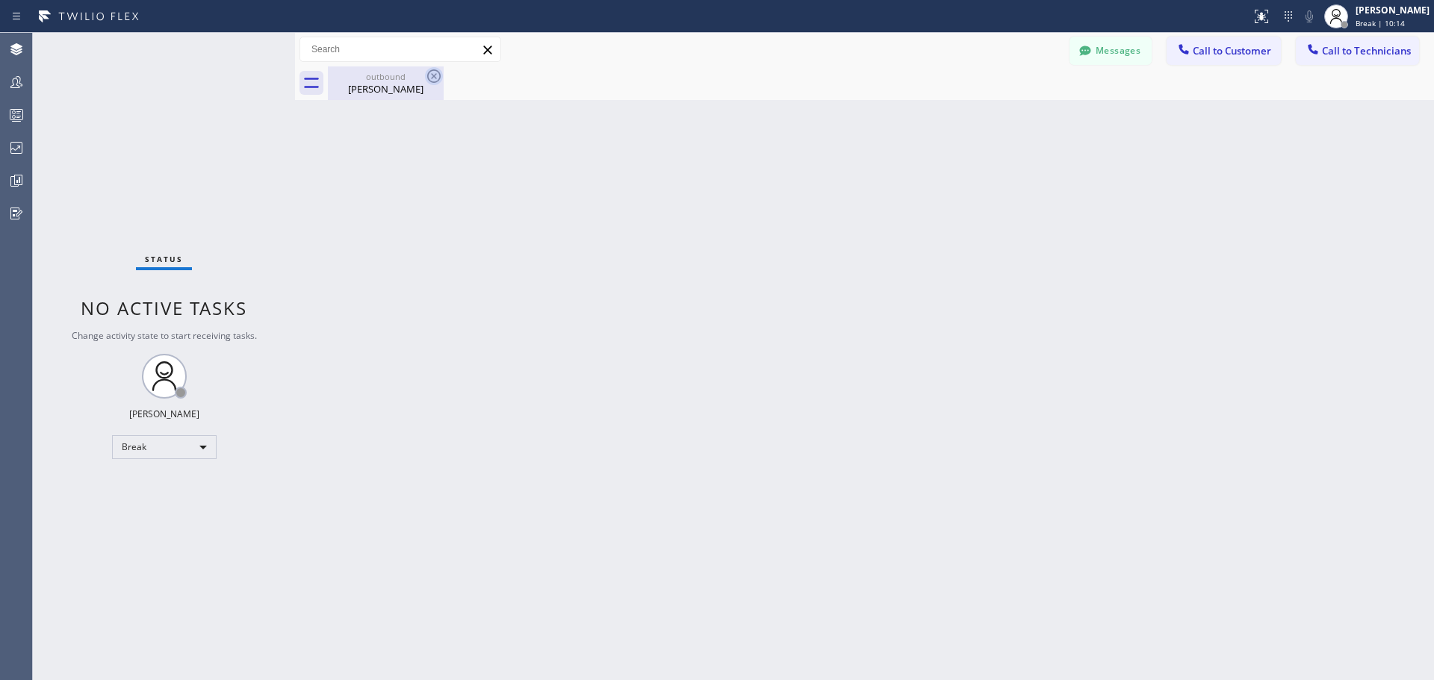
click at [434, 78] on icon at bounding box center [434, 76] width 18 height 18
click at [1369, 16] on div "[PERSON_NAME]" at bounding box center [1392, 10] width 74 height 13
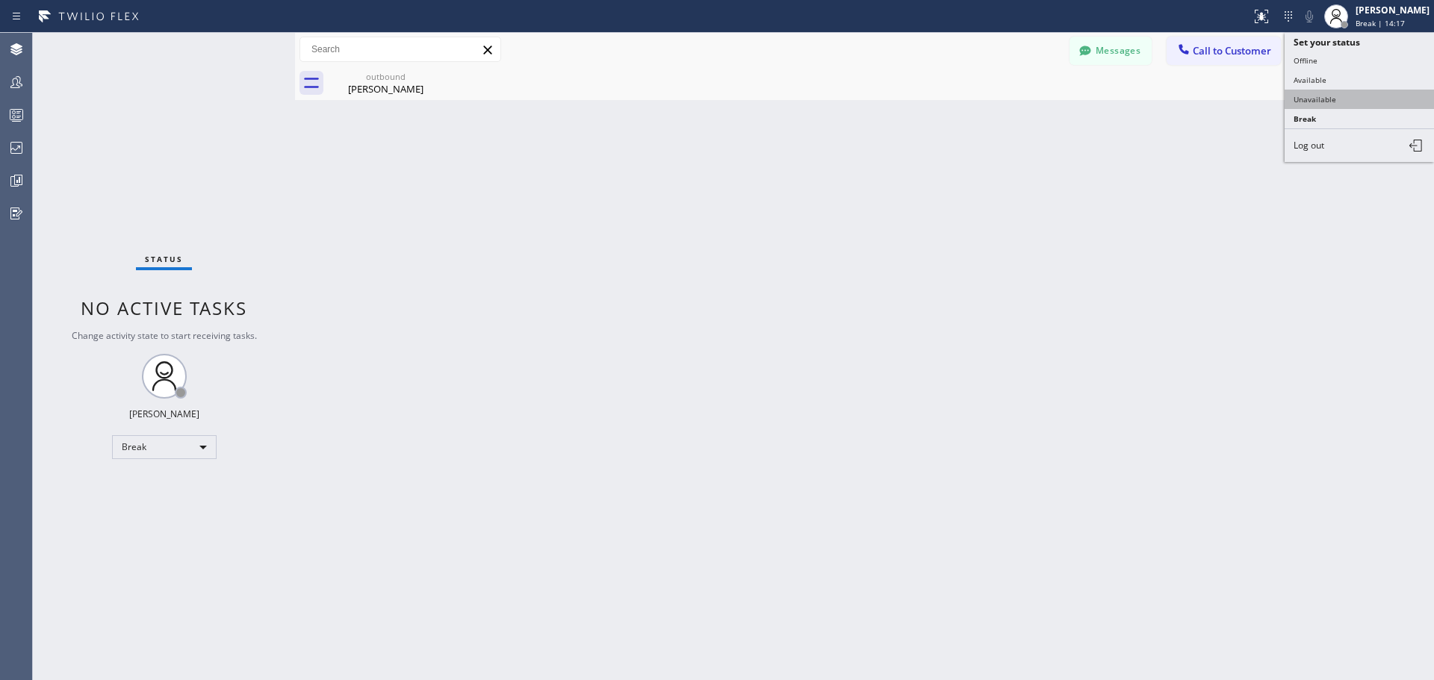
click at [1338, 93] on button "Unavailable" at bounding box center [1358, 99] width 149 height 19
